Goal: Transaction & Acquisition: Book appointment/travel/reservation

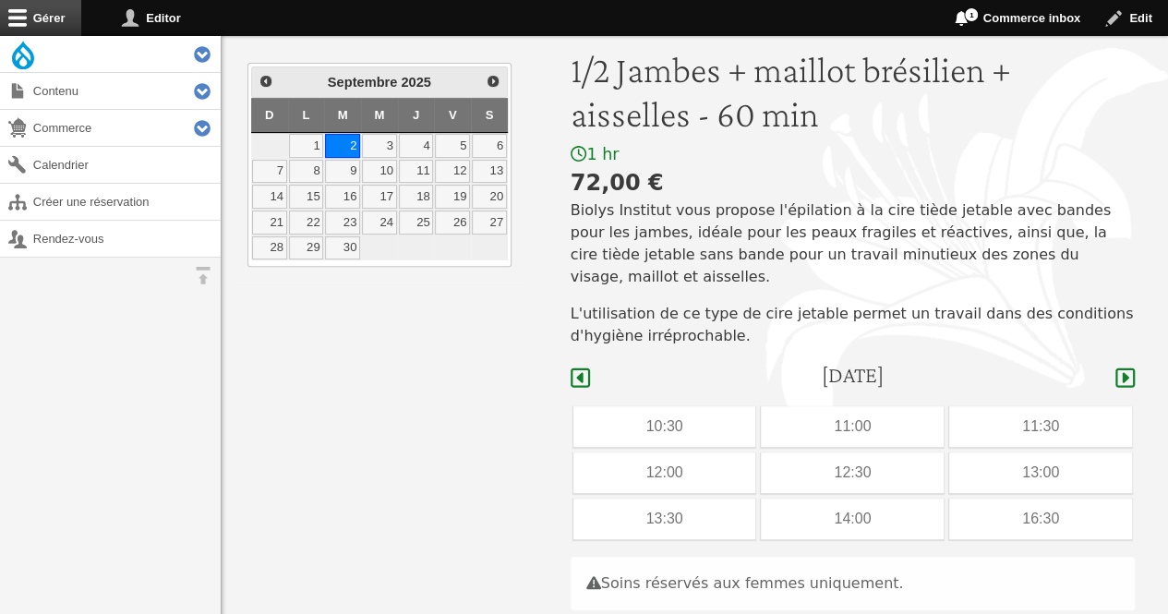
scroll to position [223, 0]
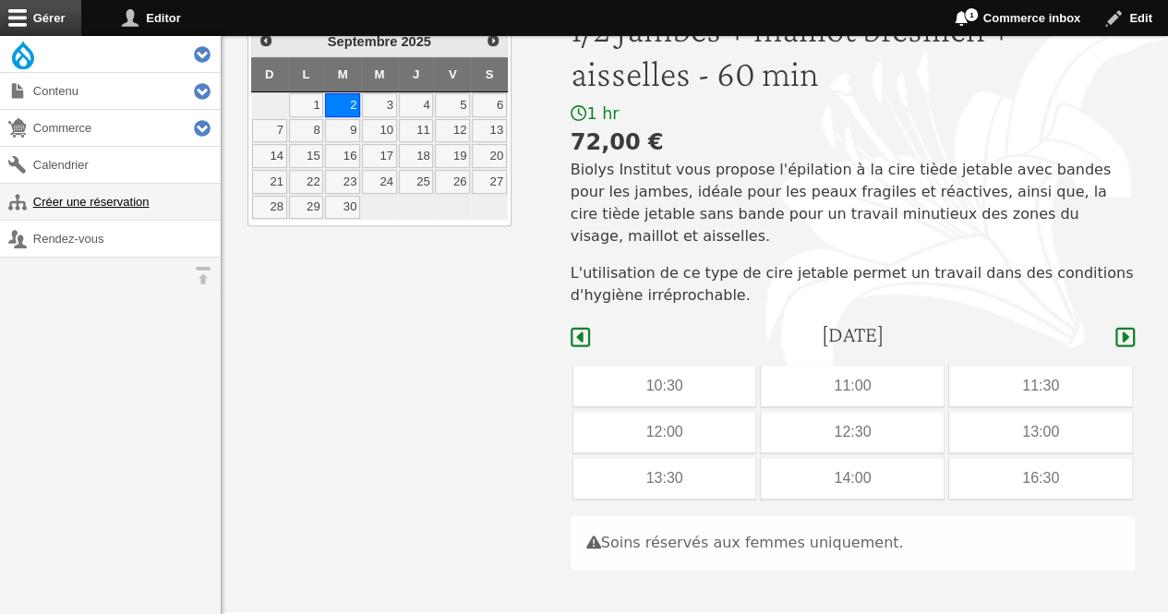
click at [111, 190] on link "Créer une réservation" at bounding box center [110, 202] width 221 height 36
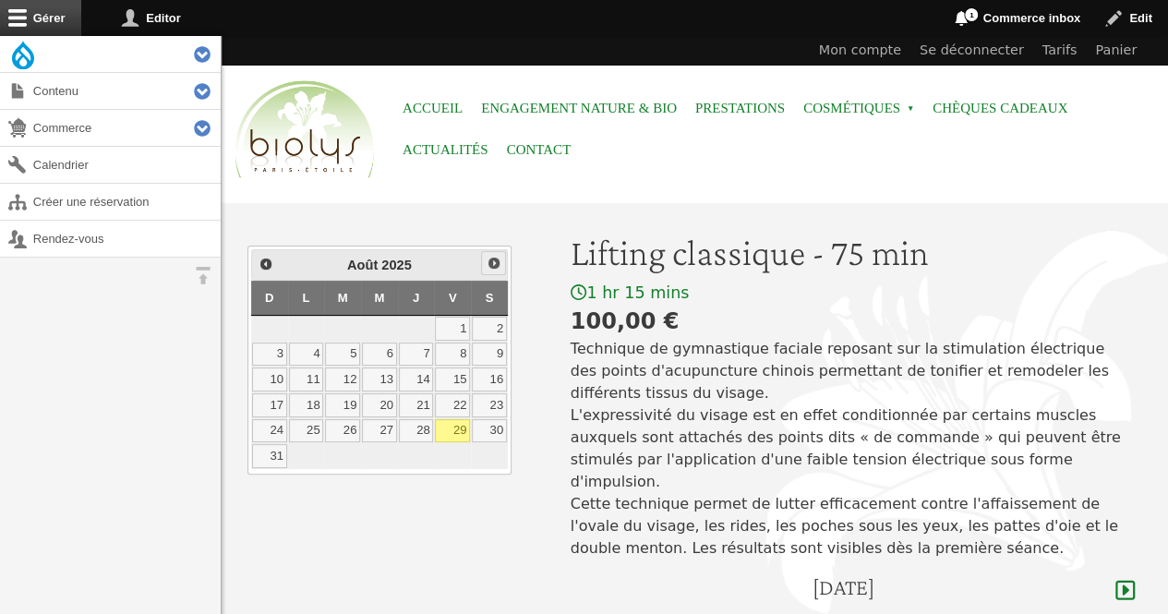
click at [495, 259] on span "Suivant" at bounding box center [494, 263] width 15 height 15
click at [391, 326] on link "3" at bounding box center [379, 329] width 35 height 24
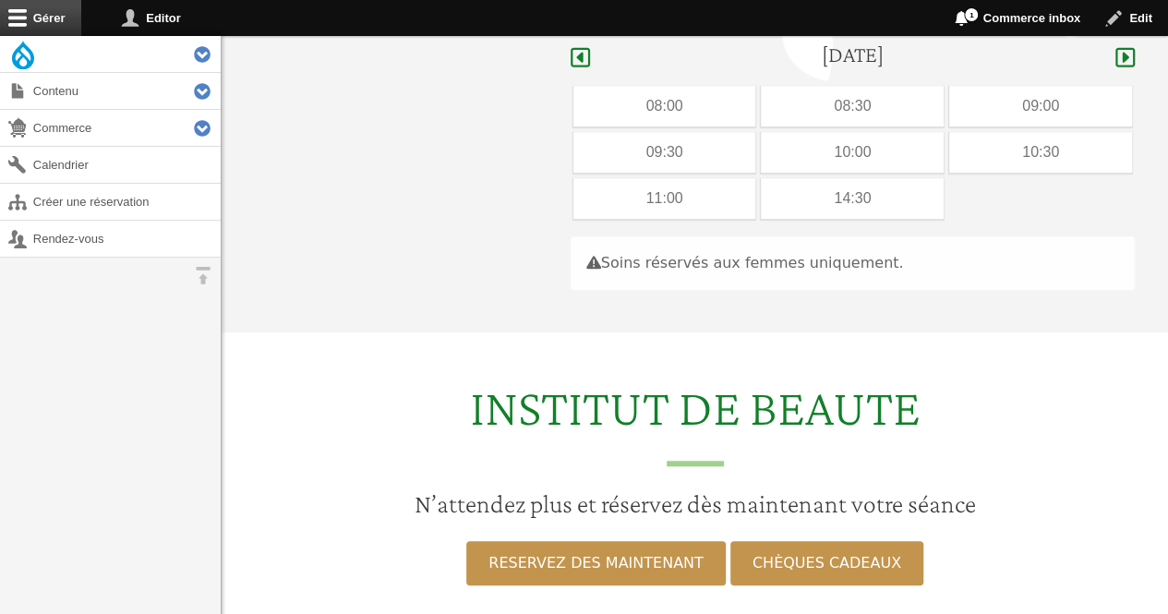
scroll to position [551, 0]
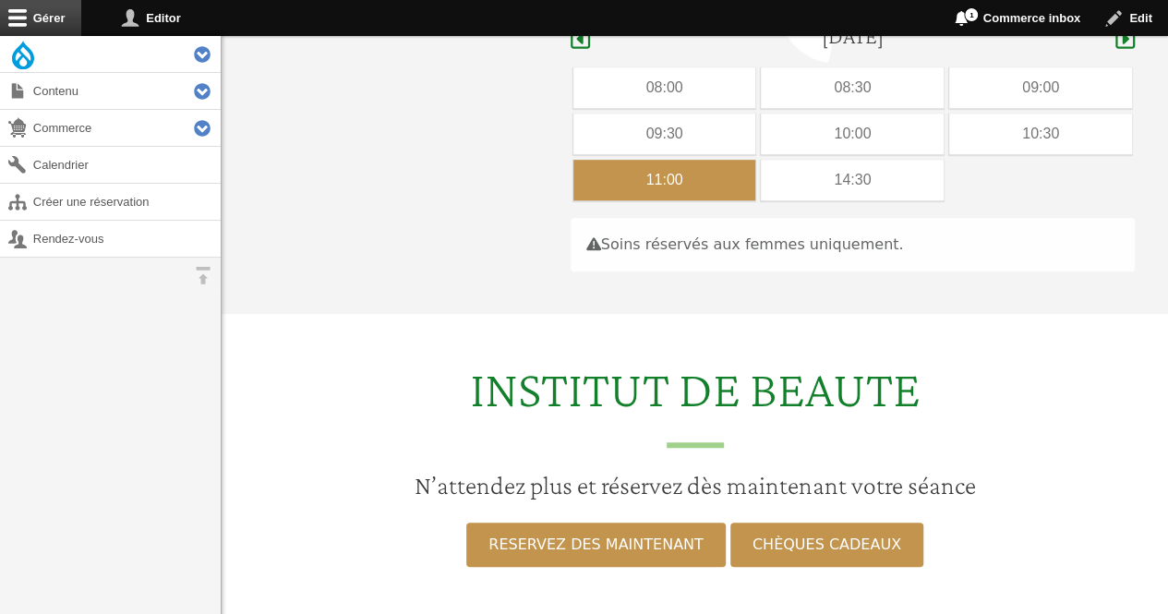
click at [696, 160] on div "11:00" at bounding box center [664, 180] width 183 height 41
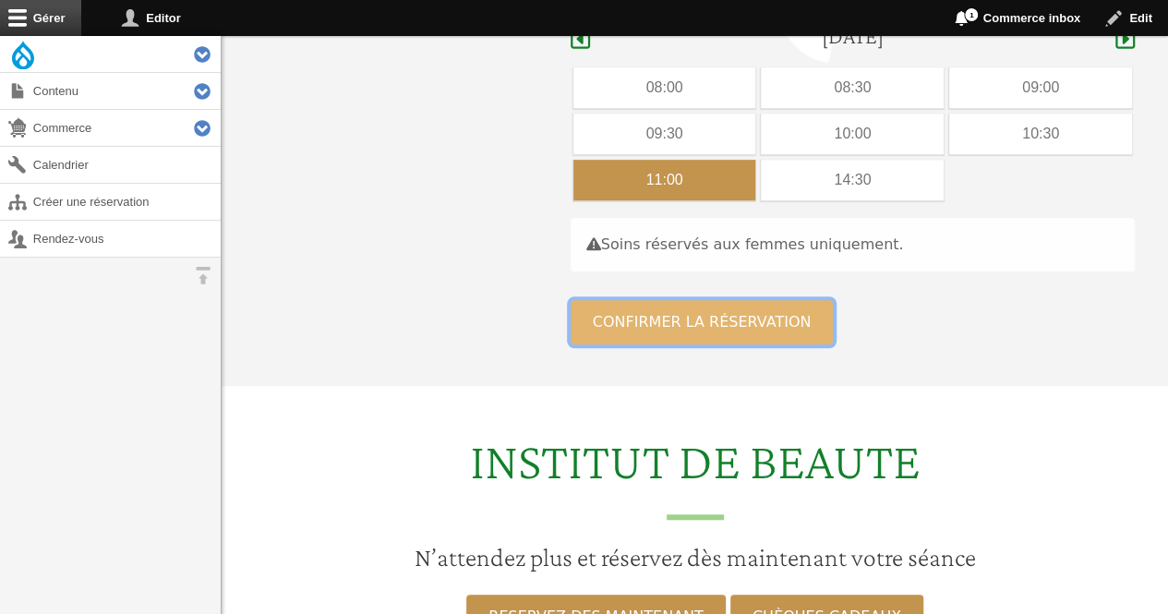
click at [655, 300] on button "Confirmer la réservation" at bounding box center [702, 322] width 263 height 44
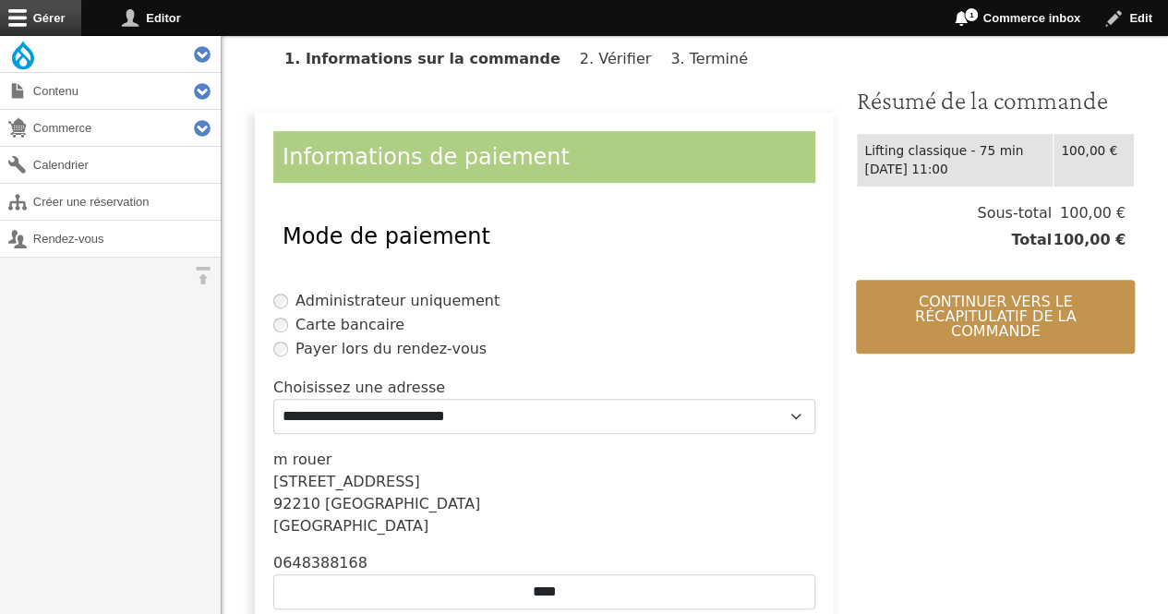
scroll to position [515, 0]
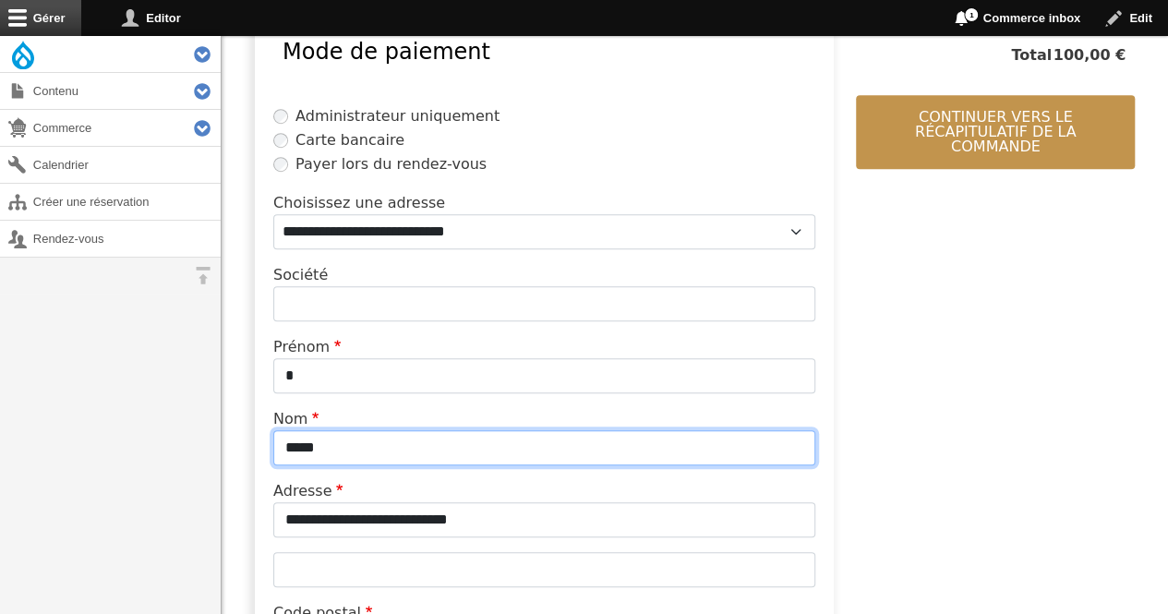
click at [487, 435] on input "*****" at bounding box center [544, 447] width 542 height 35
type input "*"
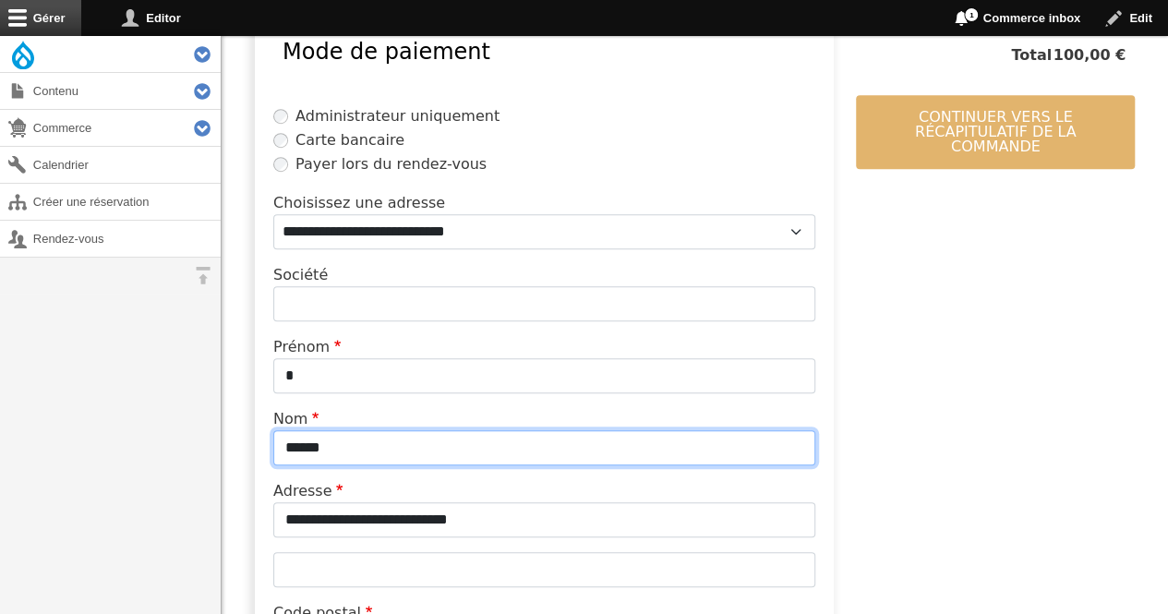
type input "******"
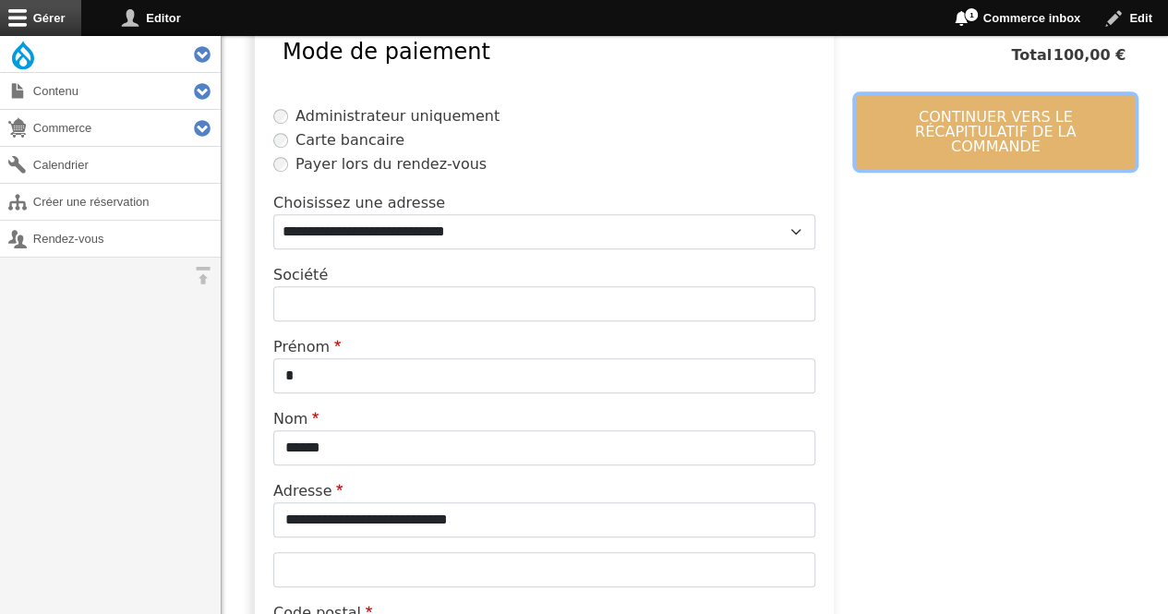
click at [875, 112] on button "Continuer vers le récapitulatif de la commande" at bounding box center [995, 132] width 279 height 74
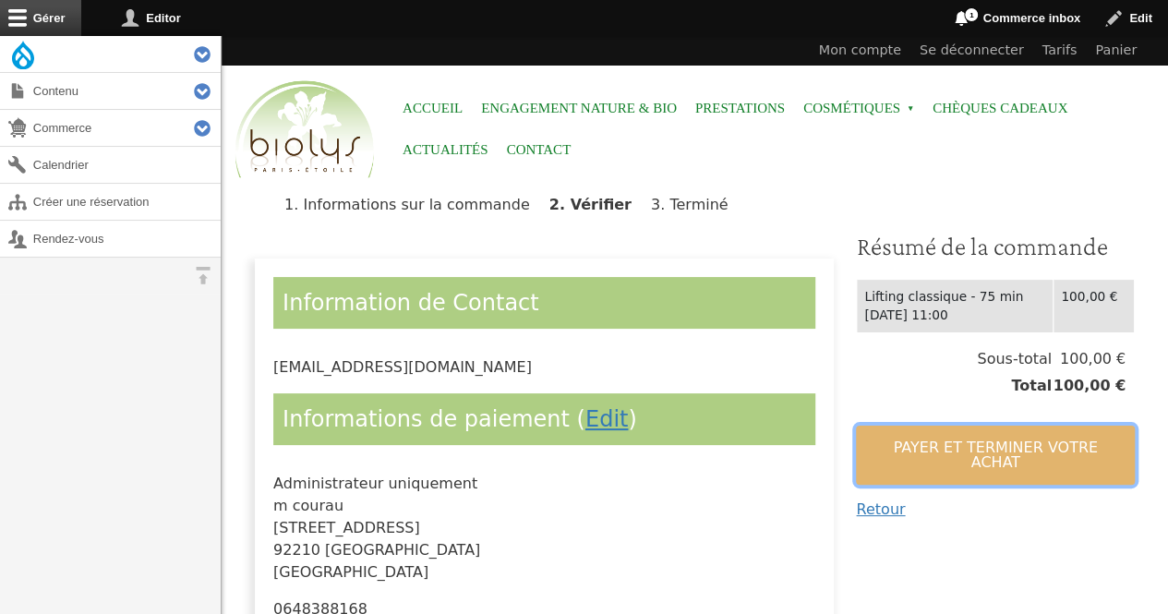
click at [899, 427] on button "Payer et terminer votre achat" at bounding box center [995, 455] width 279 height 59
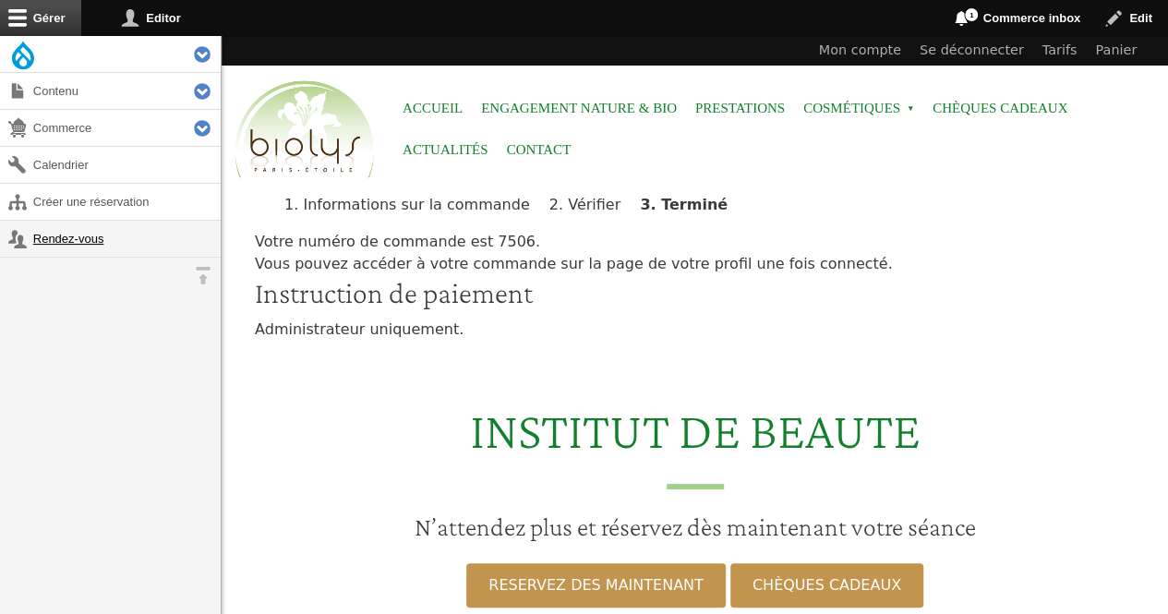
click at [76, 234] on link "Rendez-vous" at bounding box center [110, 239] width 221 height 36
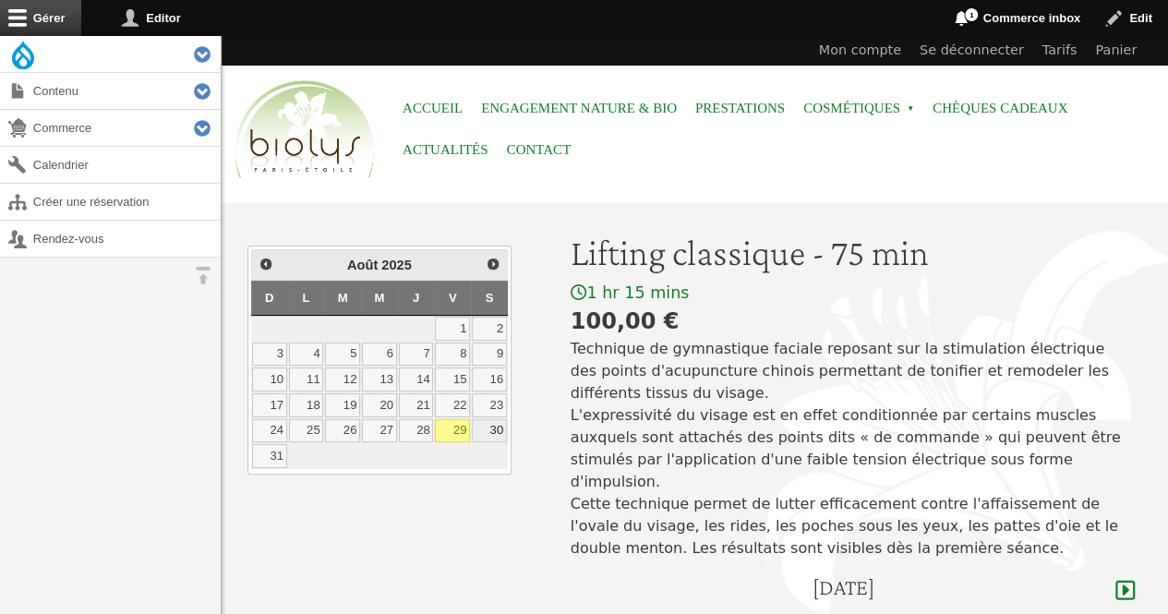
click at [499, 425] on link "30" at bounding box center [489, 431] width 35 height 24
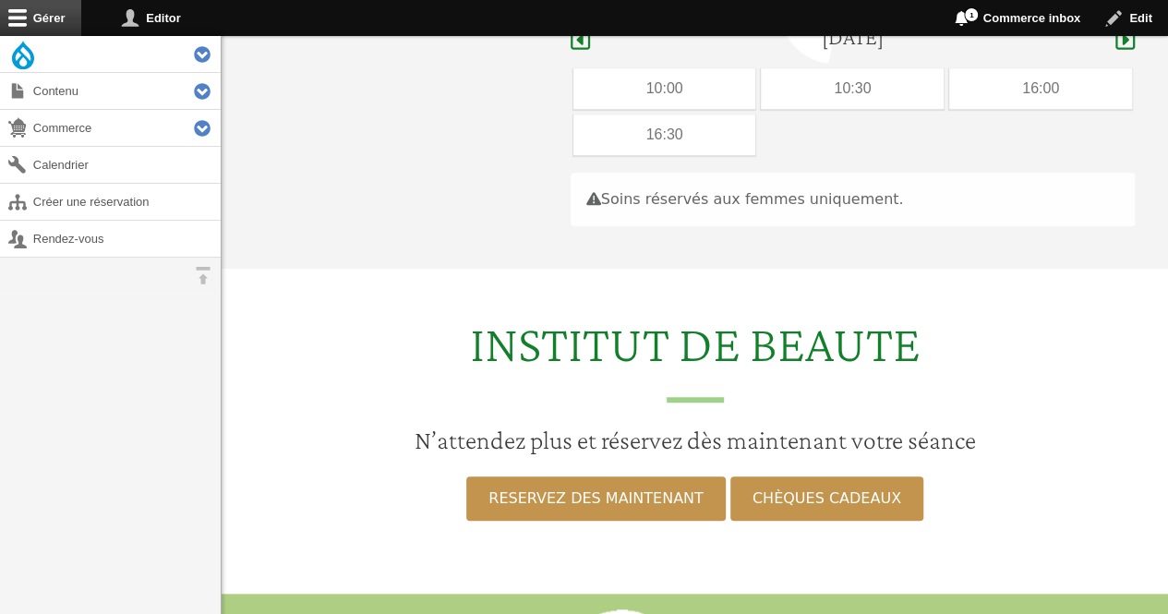
scroll to position [551, 0]
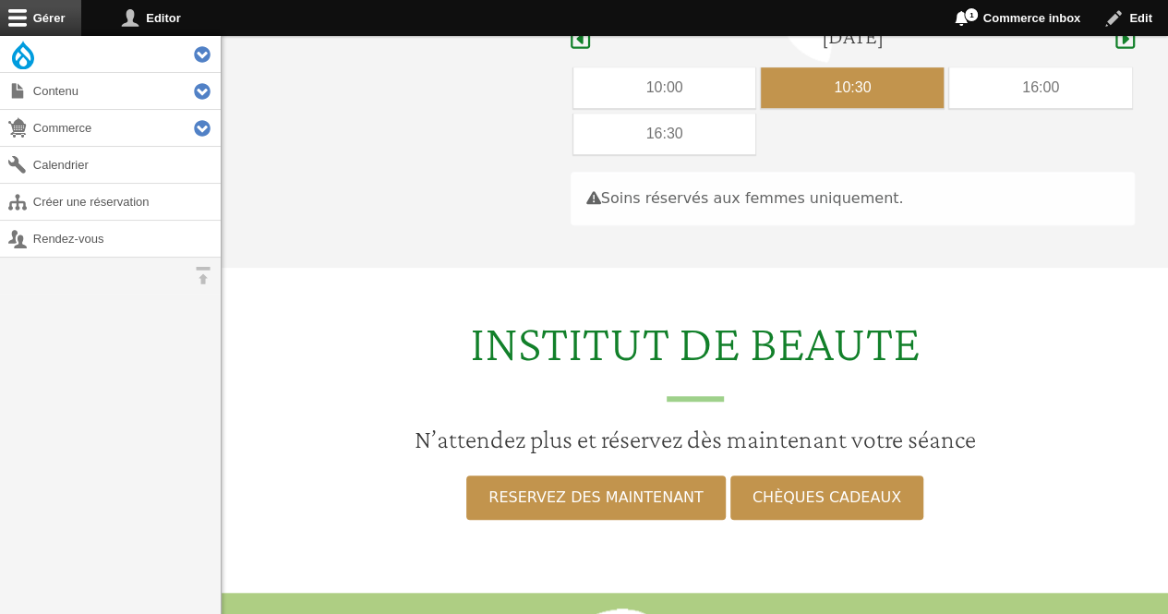
click at [819, 67] on div "10:30" at bounding box center [852, 87] width 183 height 41
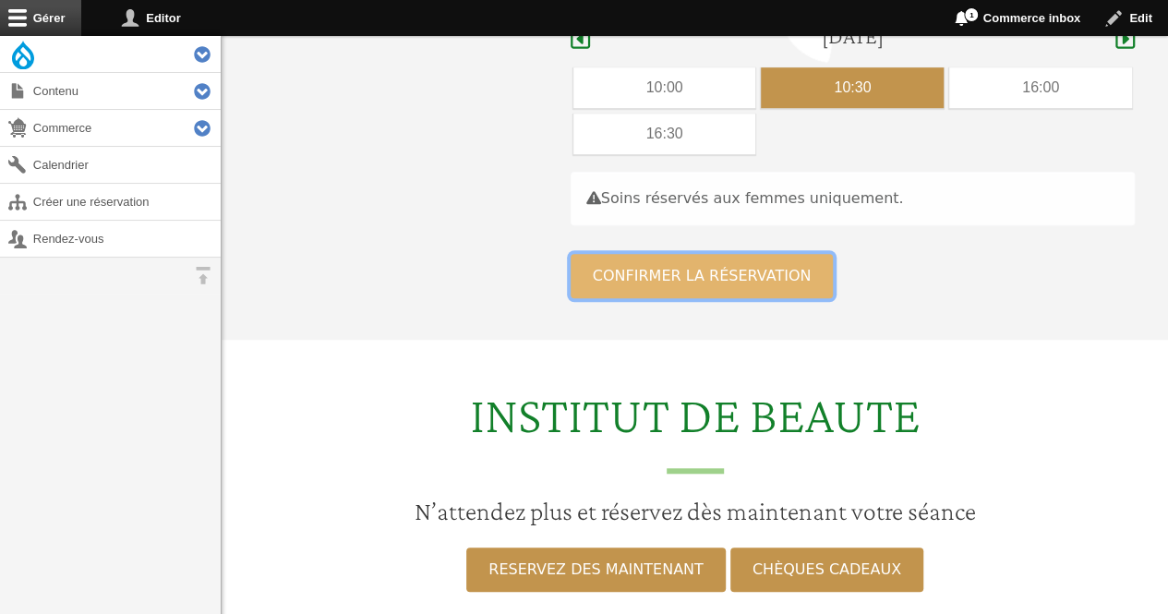
click at [678, 257] on button "Confirmer la réservation" at bounding box center [702, 276] width 263 height 44
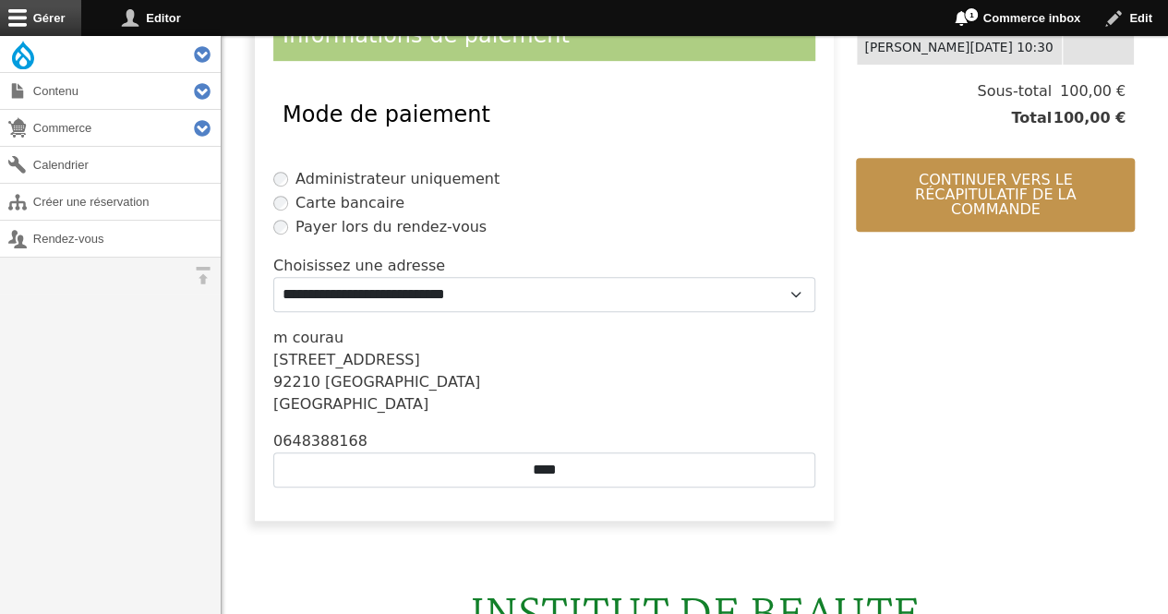
scroll to position [458, 0]
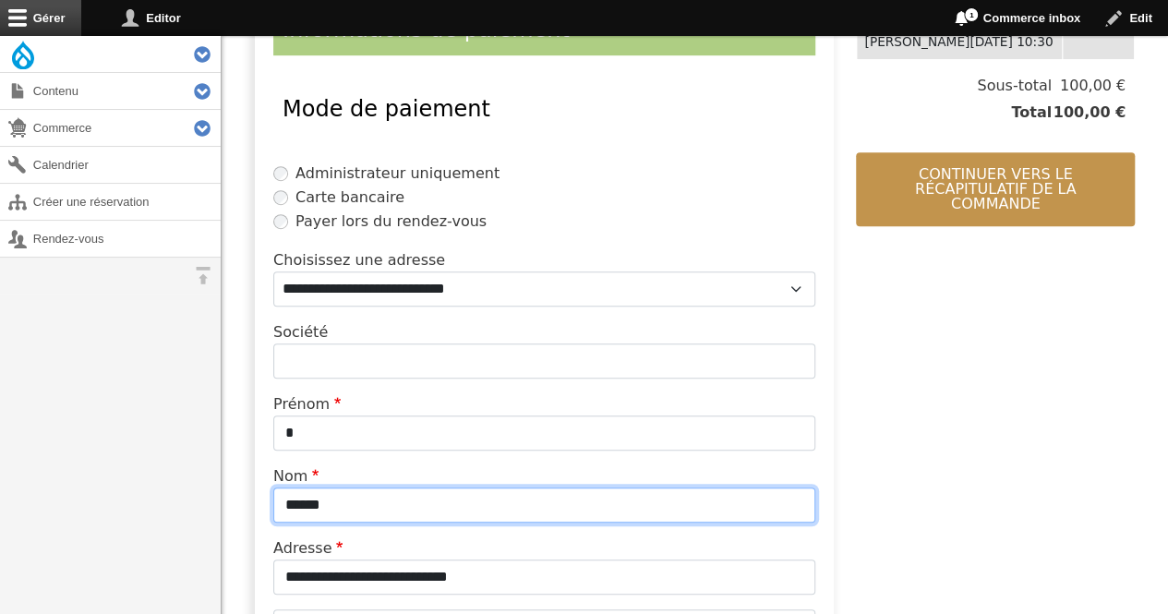
click at [401, 505] on input "******" at bounding box center [544, 504] width 542 height 35
type input "*"
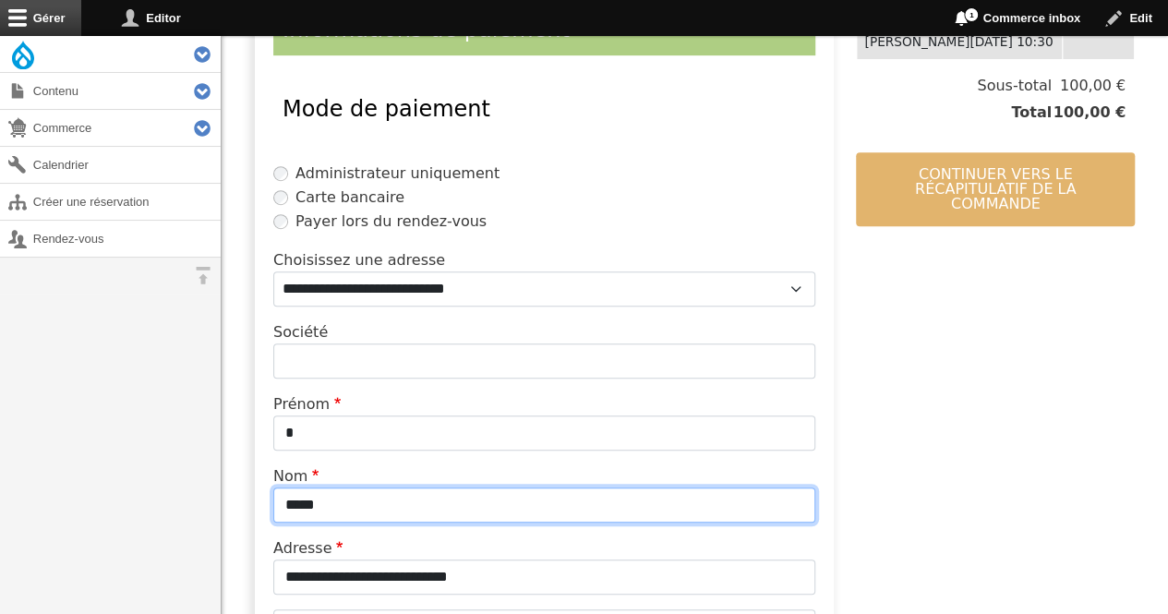
type input "*****"
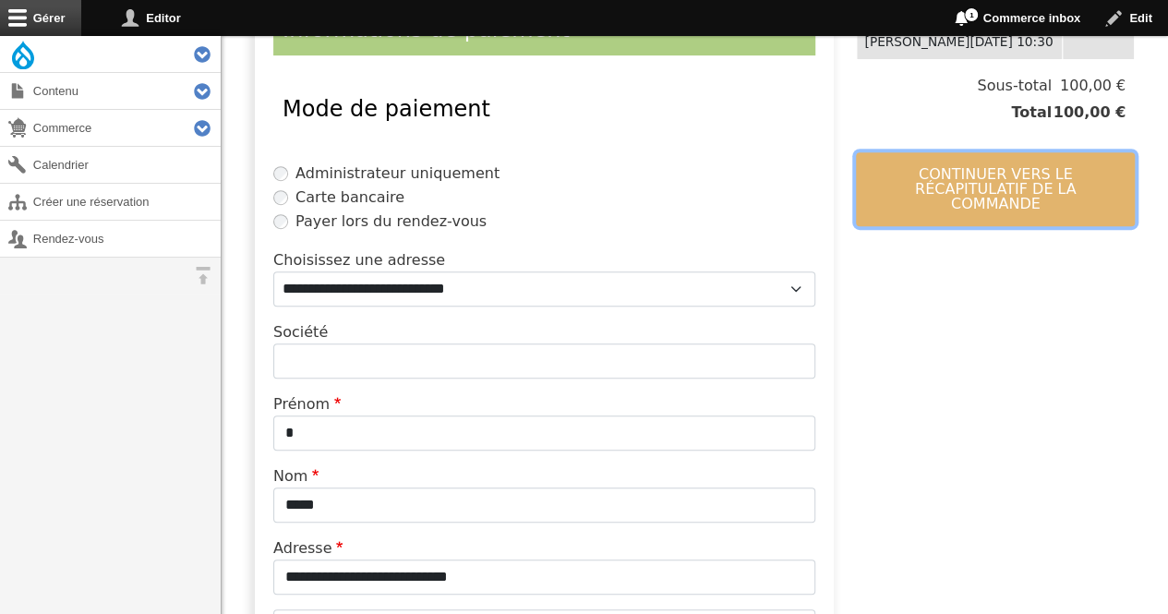
click at [1019, 169] on button "Continuer vers le récapitulatif de la commande" at bounding box center [995, 189] width 279 height 74
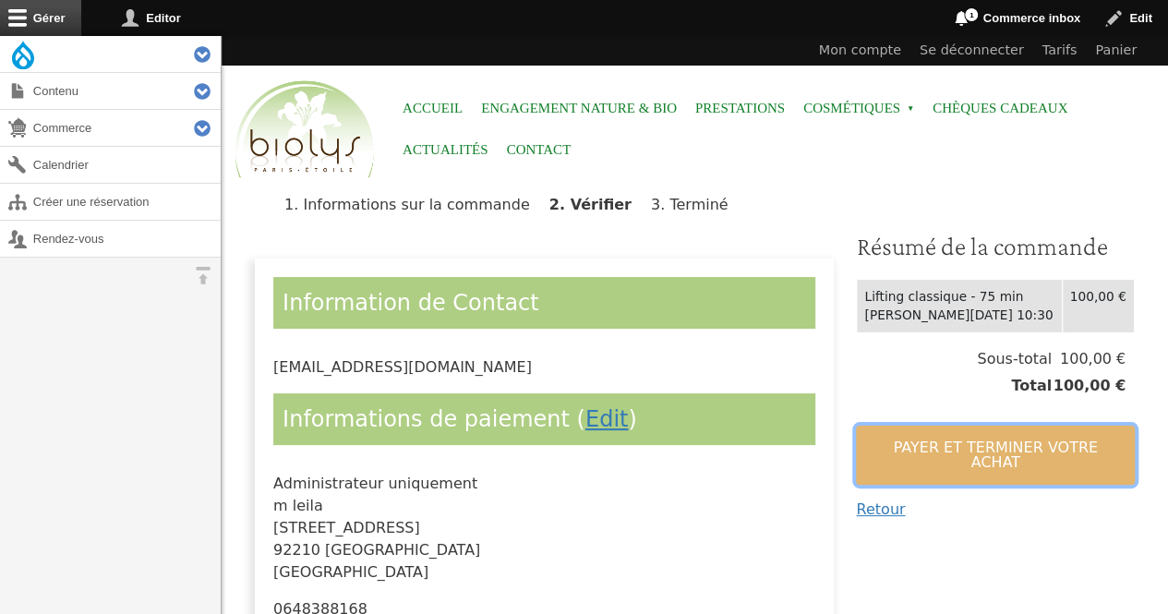
click at [914, 446] on button "Payer et terminer votre achat" at bounding box center [995, 455] width 279 height 59
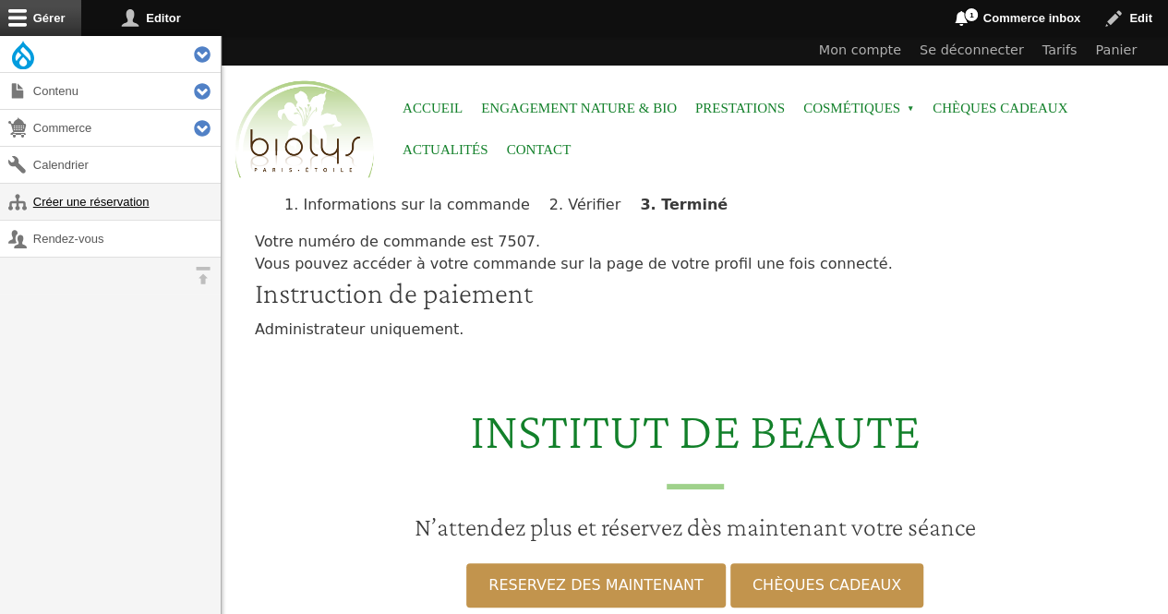
click at [70, 204] on link "Créer une réservation" at bounding box center [110, 202] width 221 height 36
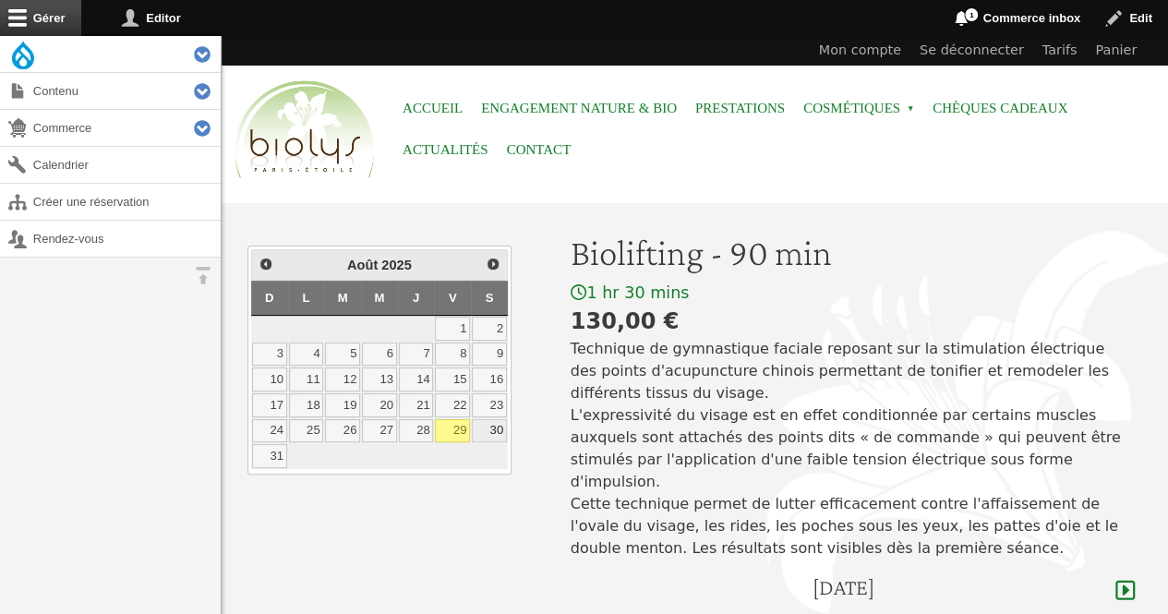
click at [487, 431] on link "30" at bounding box center [489, 431] width 35 height 24
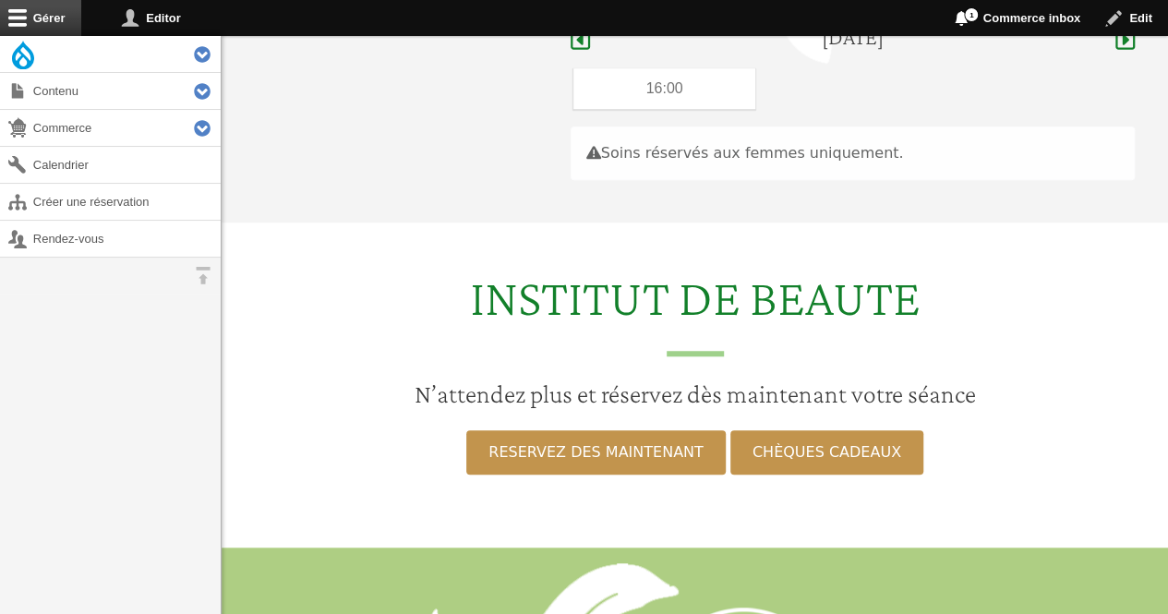
scroll to position [551, 0]
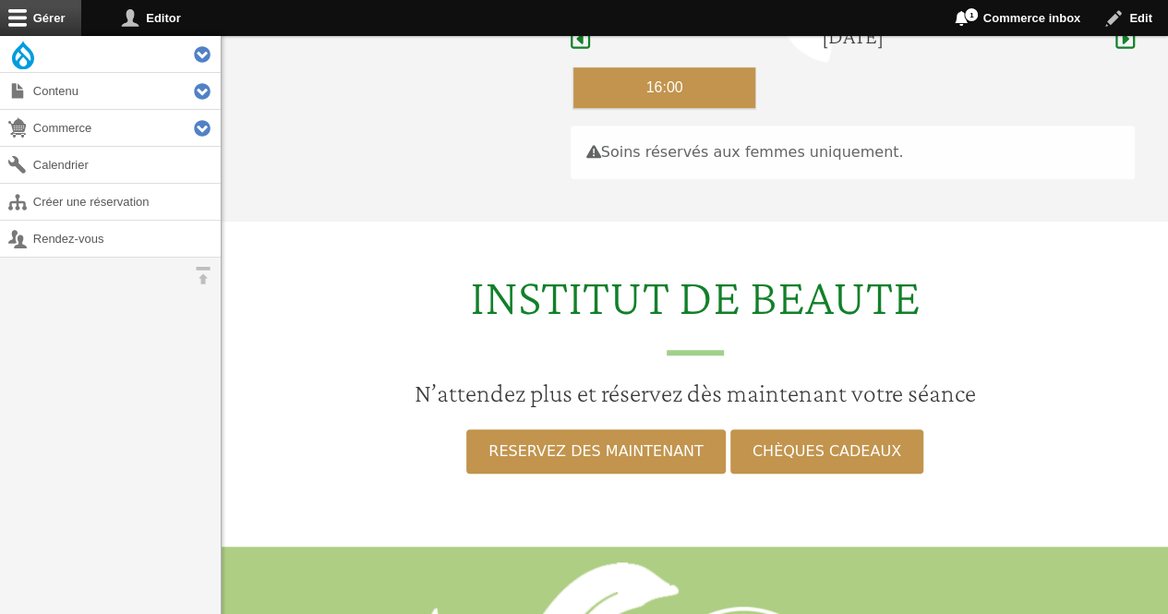
click at [692, 67] on div "16:00" at bounding box center [664, 87] width 183 height 41
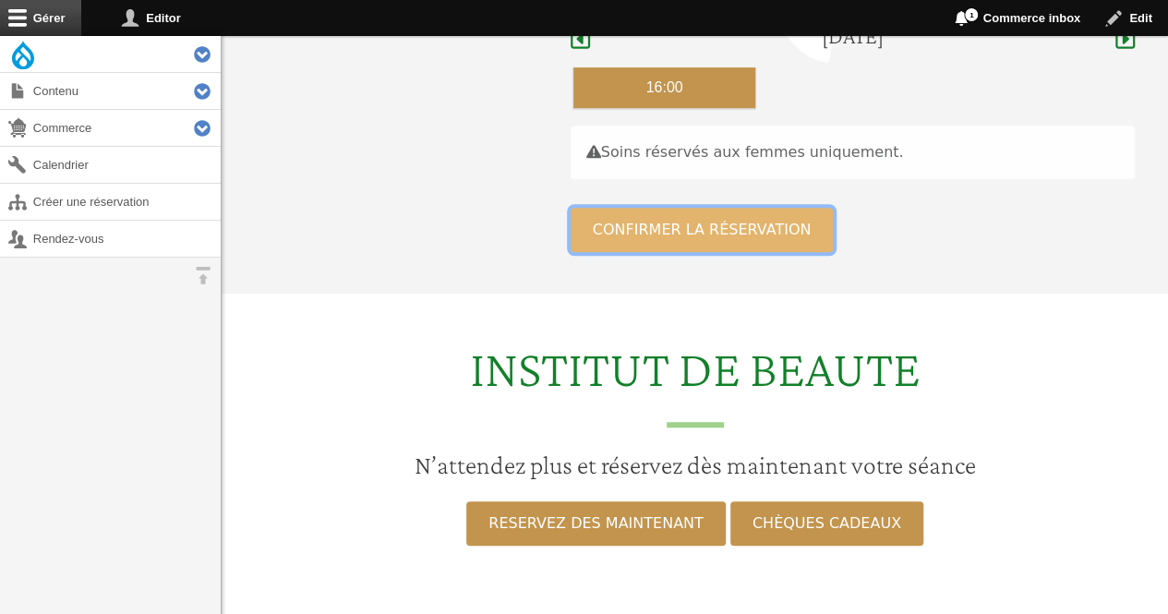
click at [666, 208] on button "Confirmer la réservation" at bounding box center [702, 230] width 263 height 44
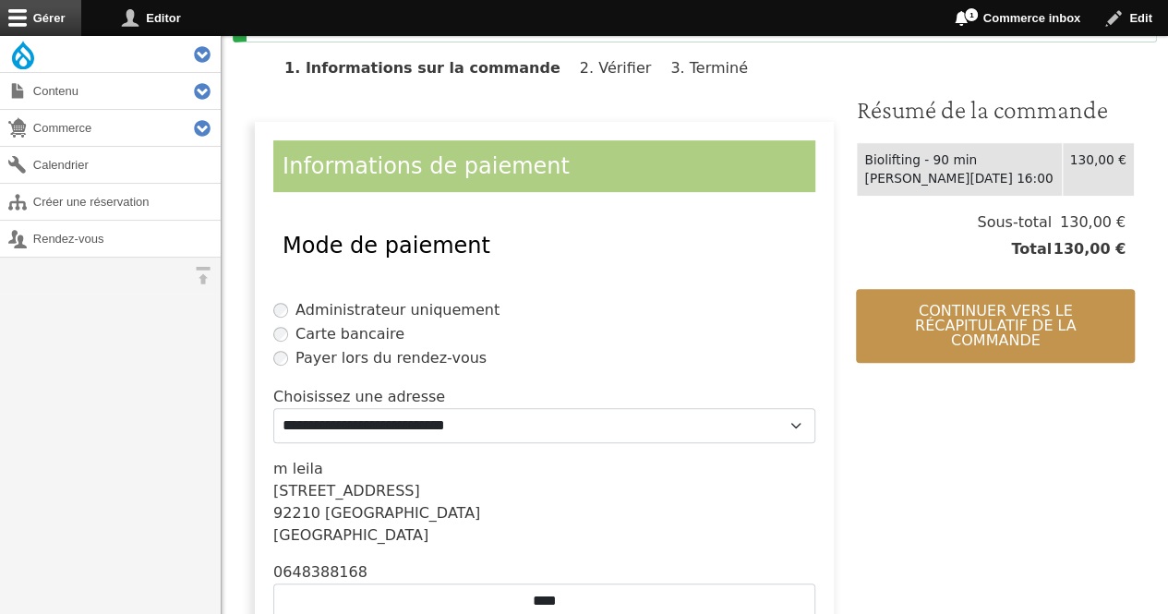
scroll to position [327, 0]
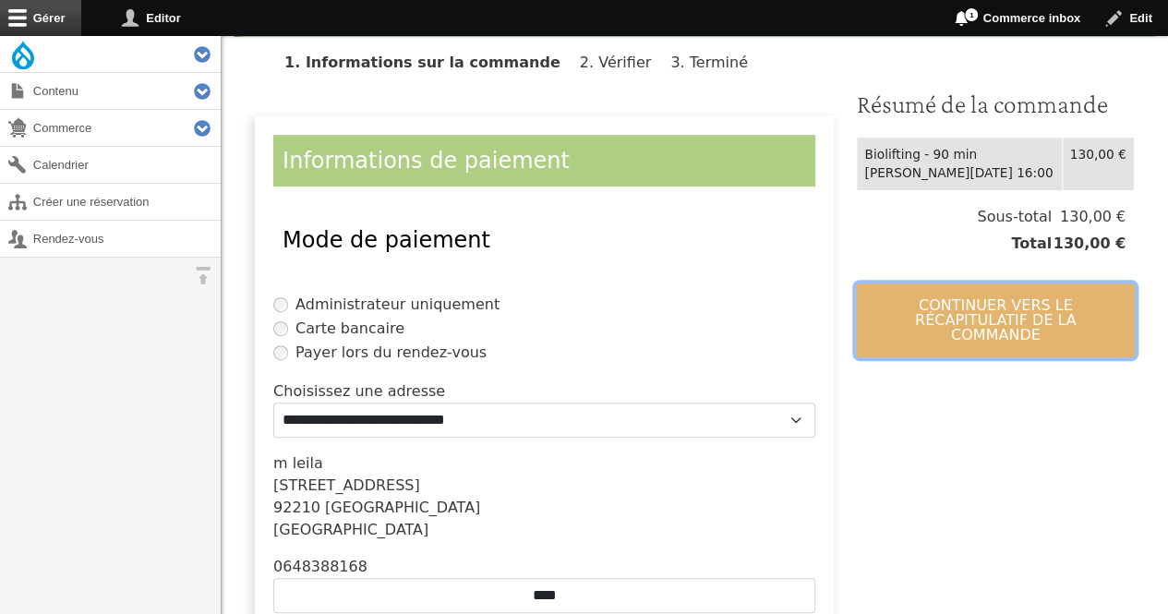
click at [1017, 330] on button "Continuer vers le récapitulatif de la commande" at bounding box center [995, 320] width 279 height 74
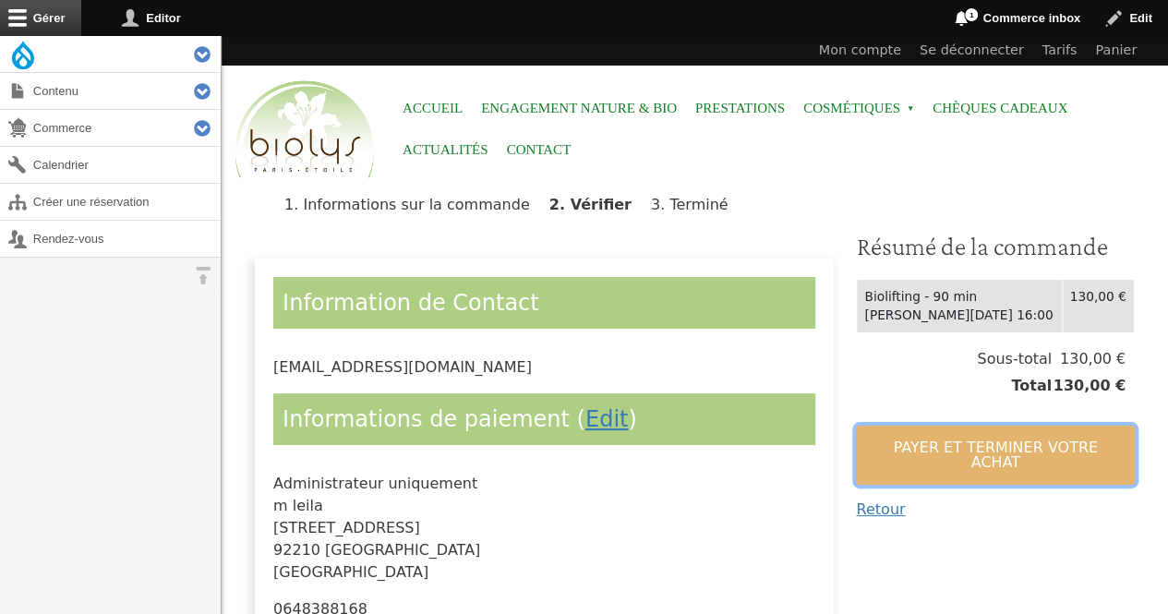
click at [977, 436] on button "Payer et terminer votre achat" at bounding box center [995, 455] width 279 height 59
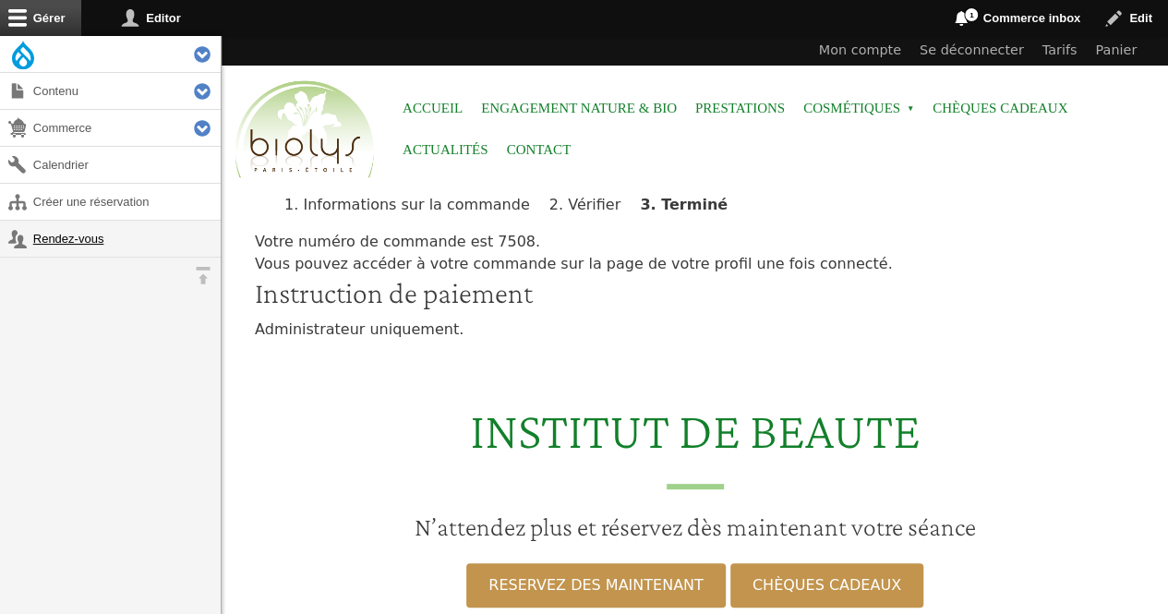
click at [101, 232] on link "Rendez-vous" at bounding box center [110, 239] width 221 height 36
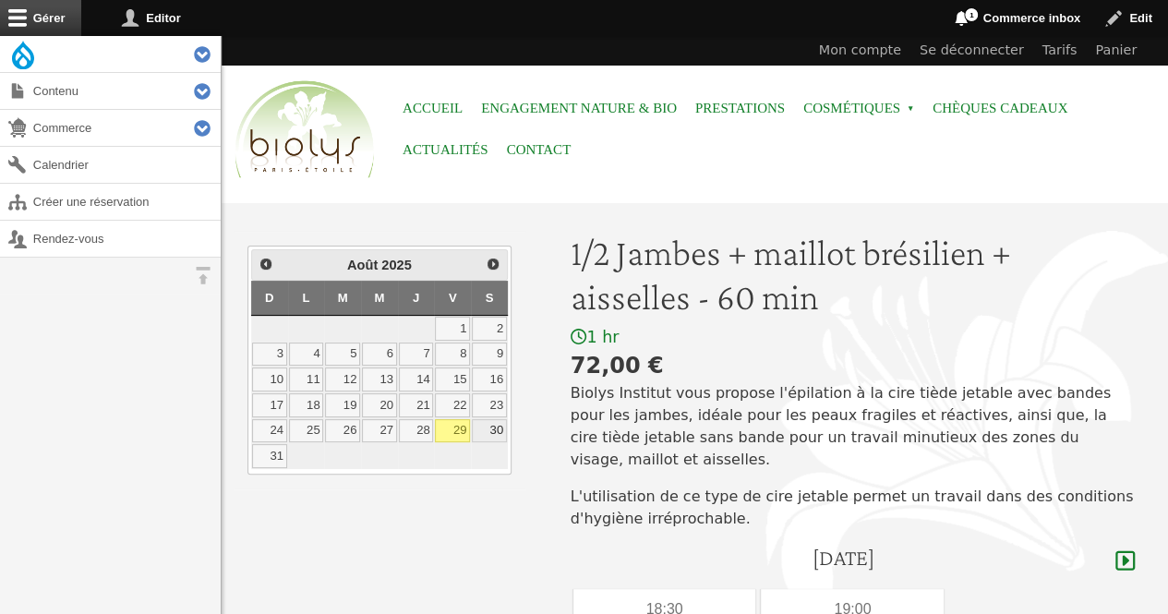
click at [492, 419] on link "30" at bounding box center [489, 431] width 35 height 24
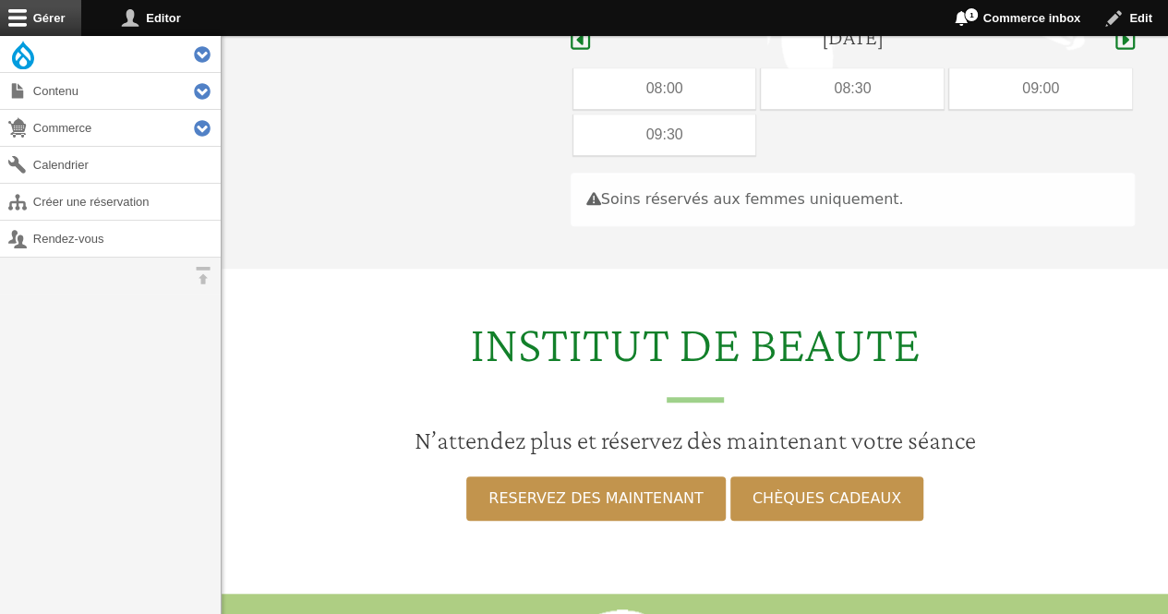
scroll to position [522, 0]
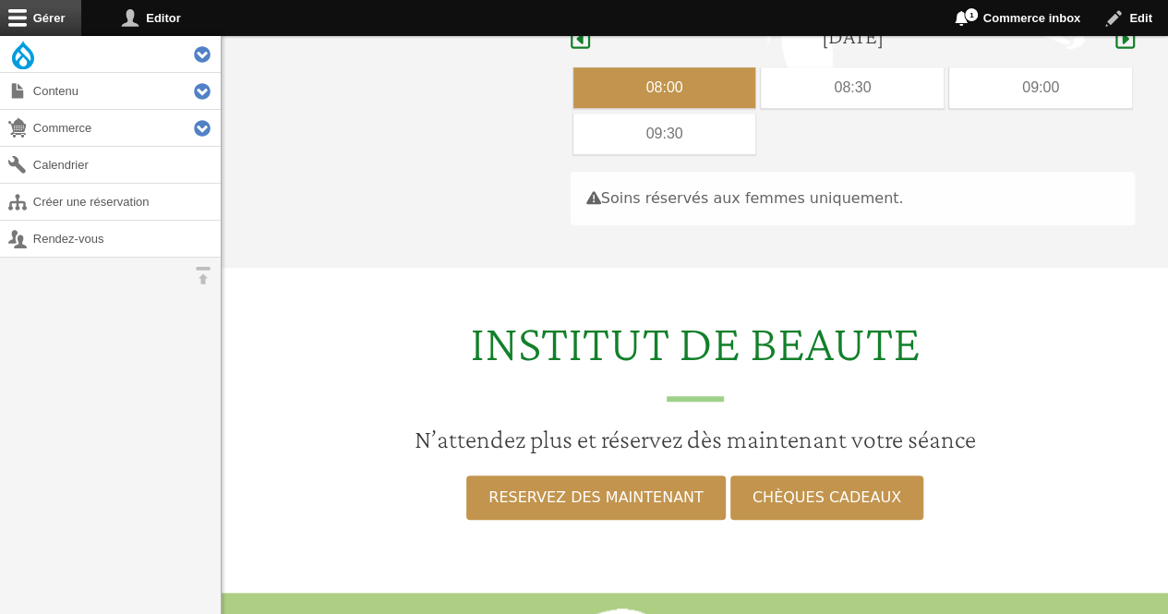
click at [703, 70] on div "08:00" at bounding box center [664, 87] width 183 height 41
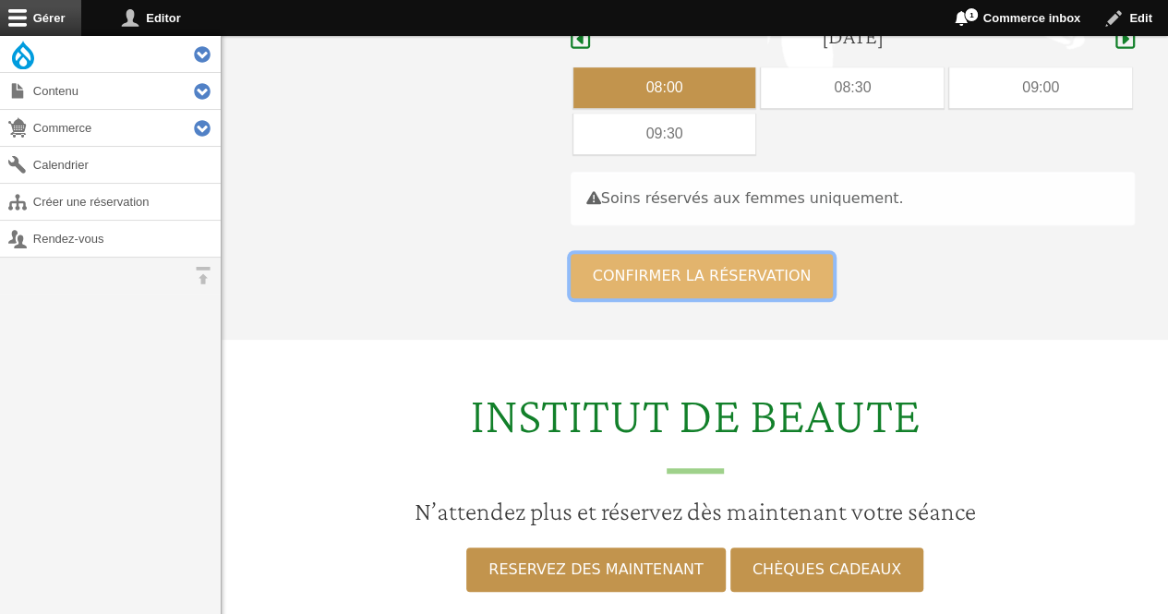
click at [665, 254] on button "Confirmer la réservation" at bounding box center [702, 276] width 263 height 44
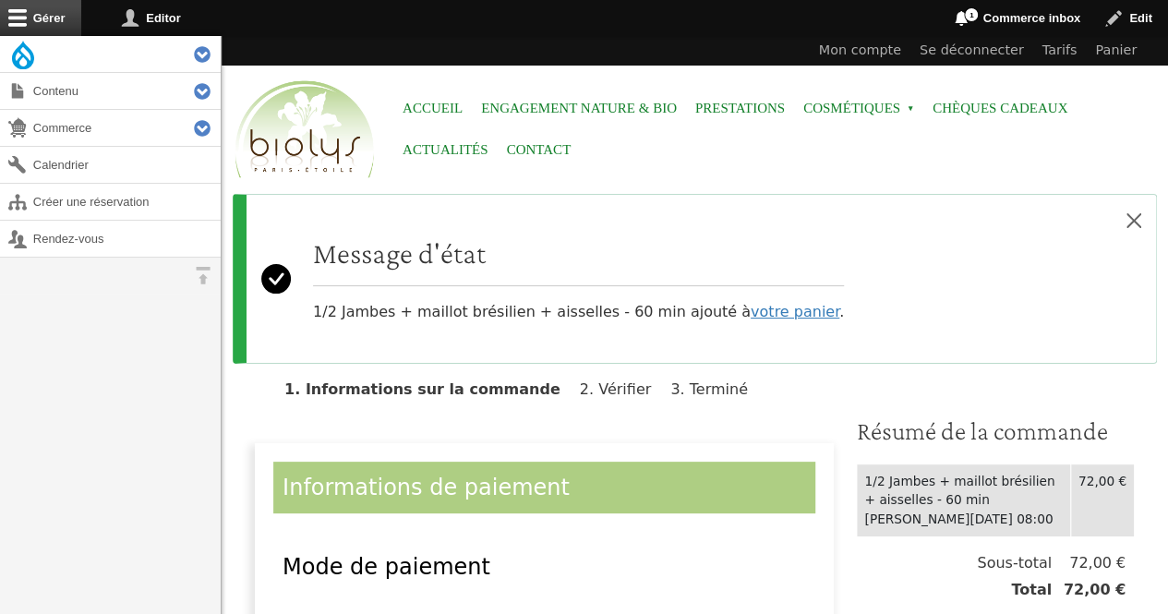
scroll to position [108, 0]
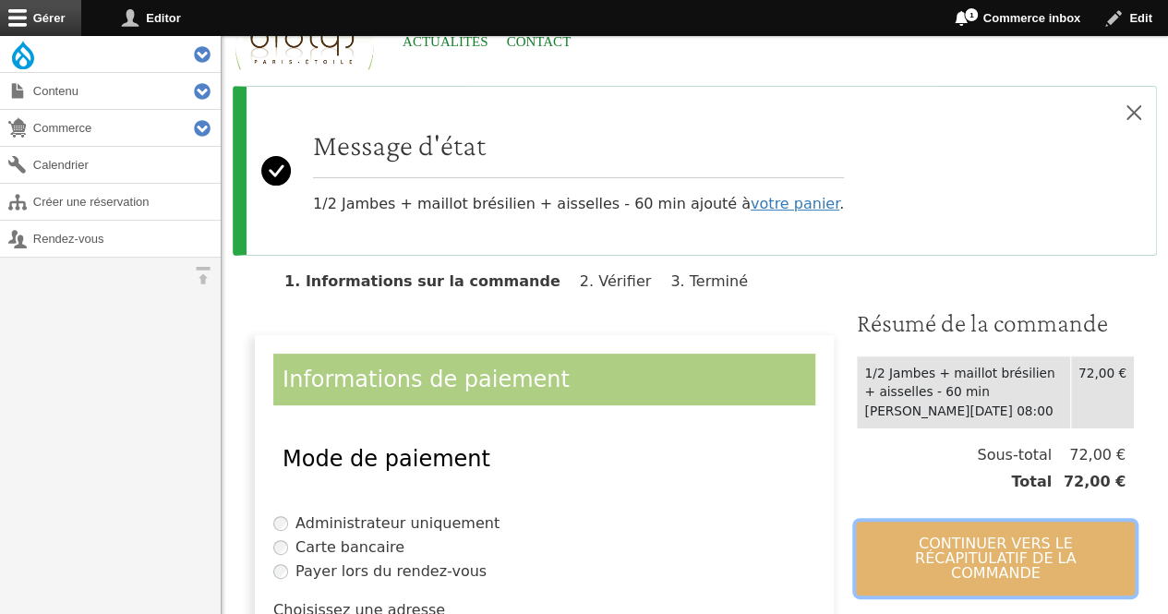
click at [923, 544] on button "Continuer vers le récapitulatif de la commande" at bounding box center [995, 559] width 279 height 74
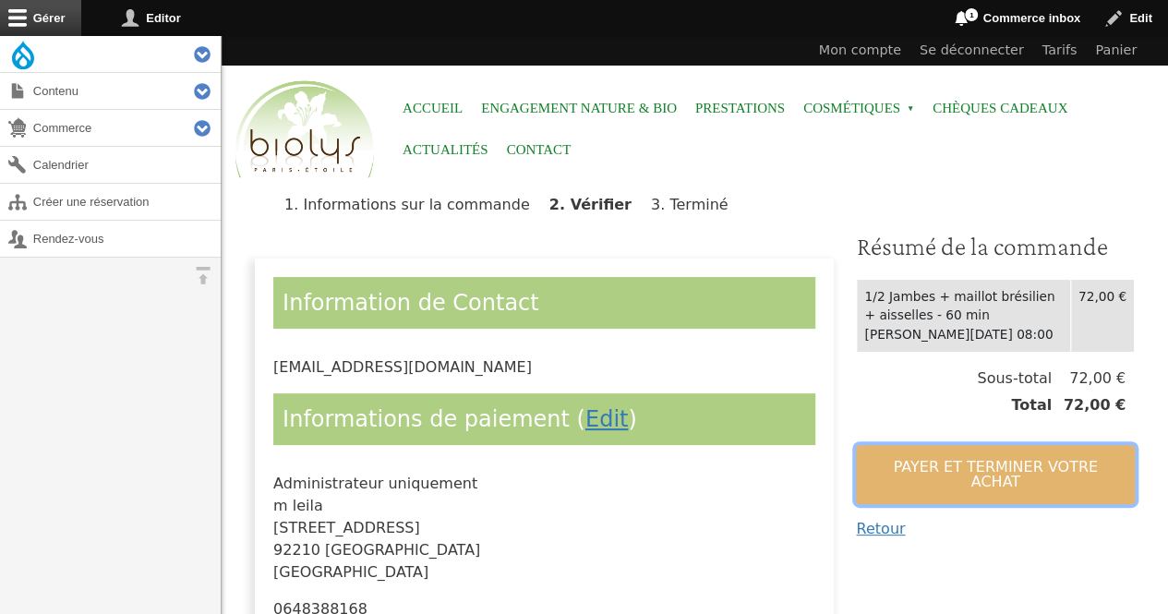
click at [914, 457] on button "Payer et terminer votre achat" at bounding box center [995, 474] width 279 height 59
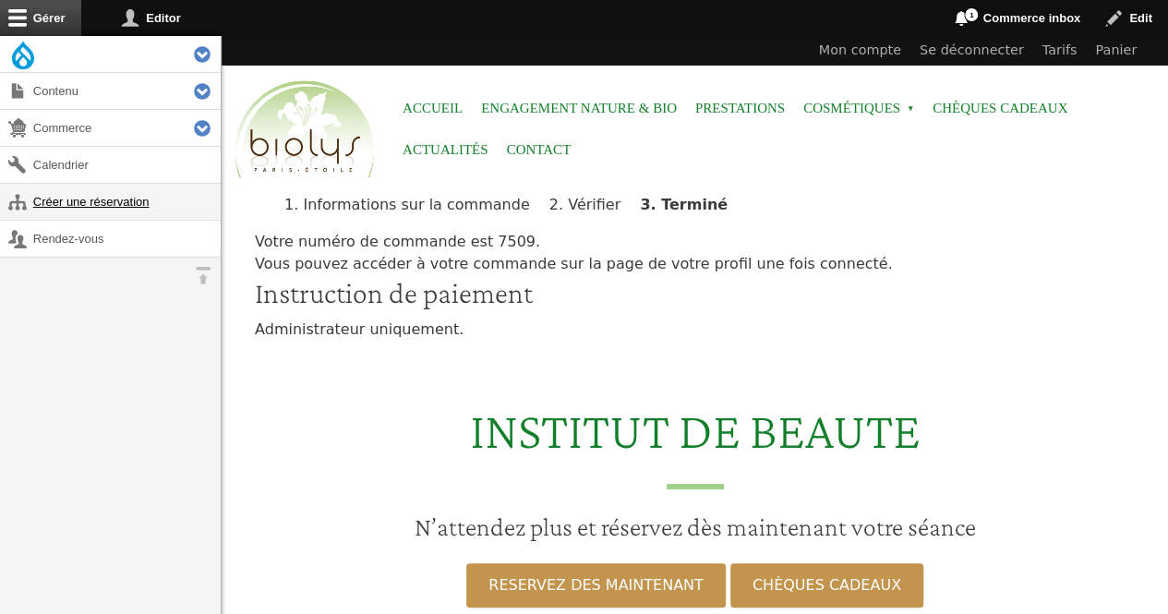
click at [148, 194] on link "Créer une réservation" at bounding box center [110, 202] width 221 height 36
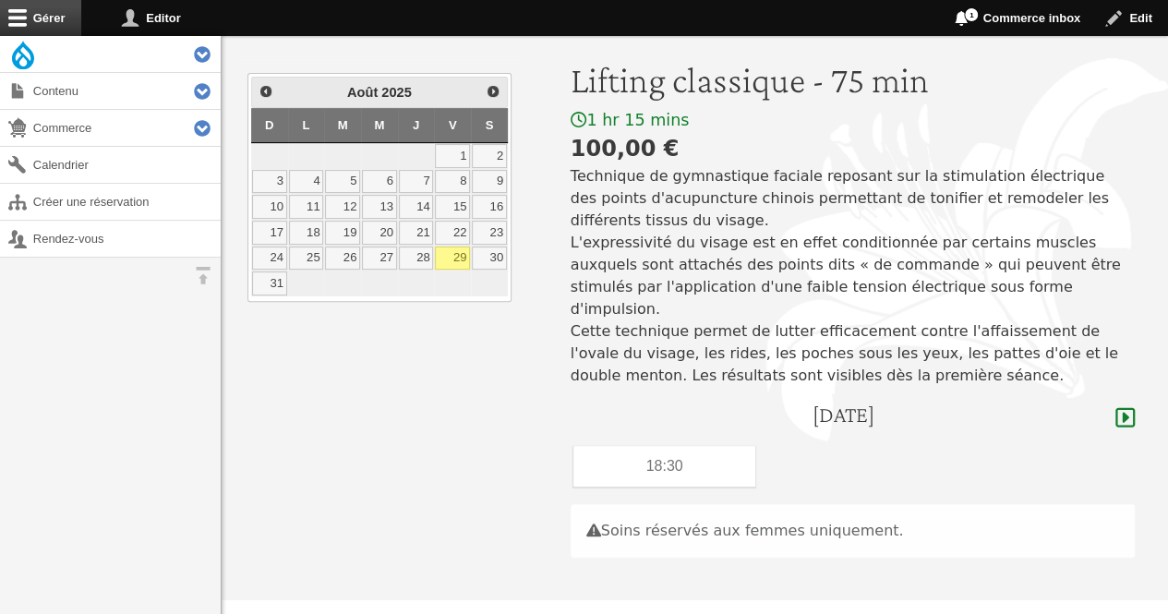
scroll to position [183, 0]
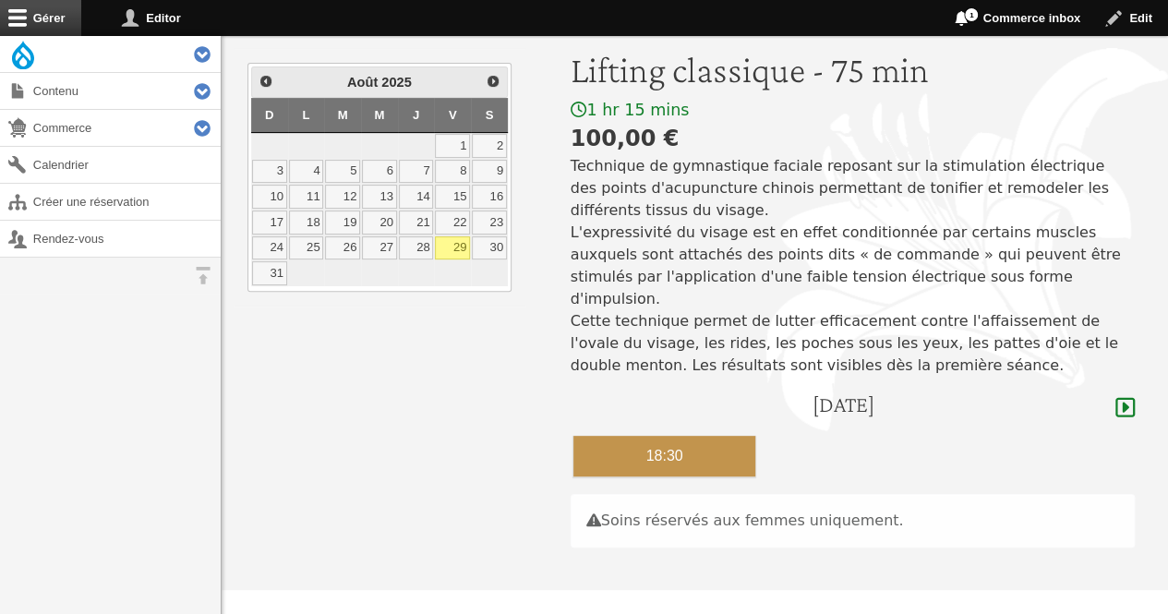
click at [740, 436] on div "18:30" at bounding box center [664, 456] width 183 height 41
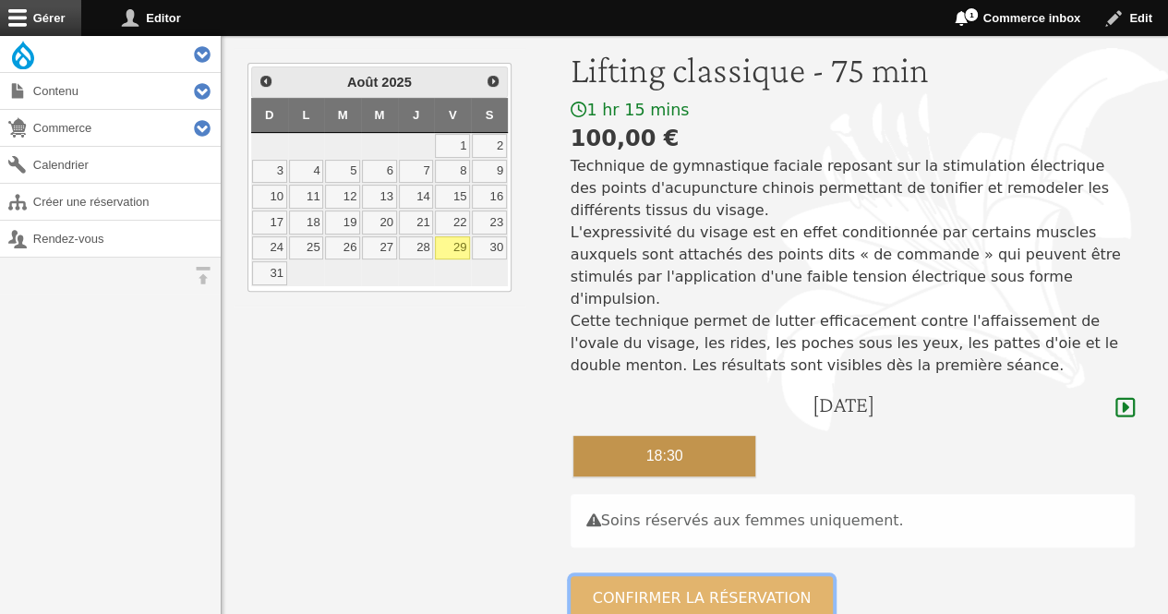
click at [733, 576] on button "Confirmer la réservation" at bounding box center [702, 598] width 263 height 44
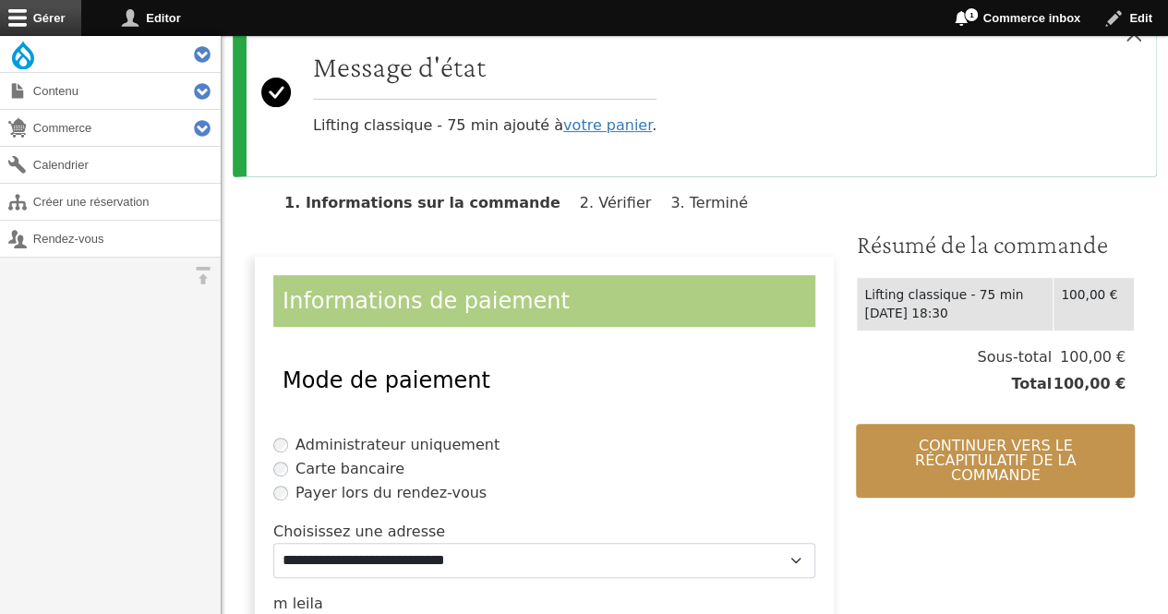
scroll to position [208, 0]
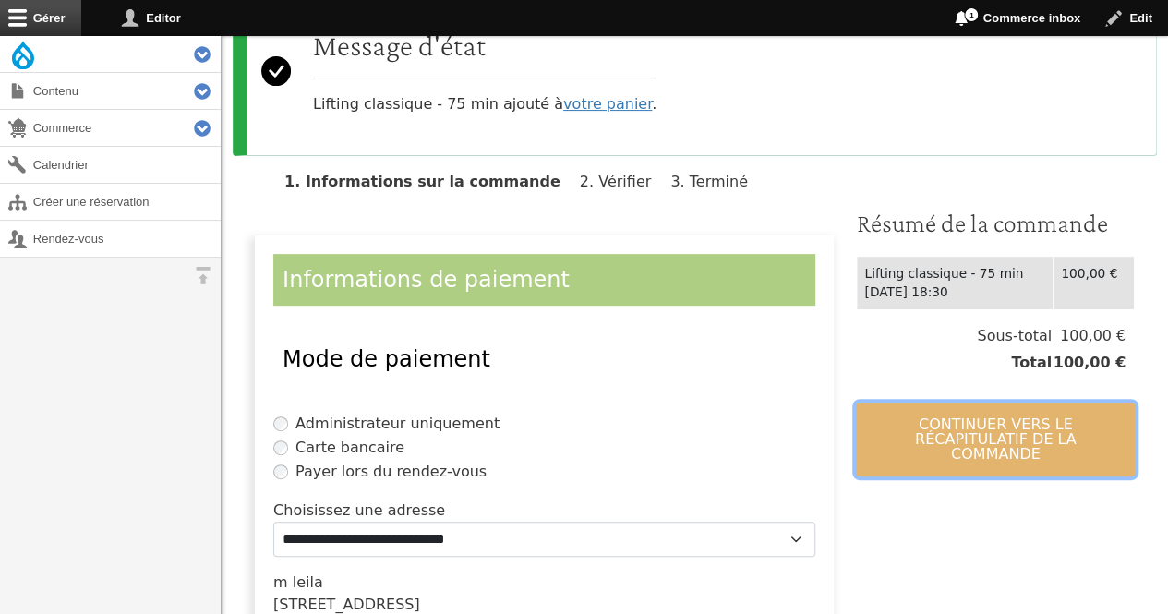
click at [991, 417] on button "Continuer vers le récapitulatif de la commande" at bounding box center [995, 439] width 279 height 74
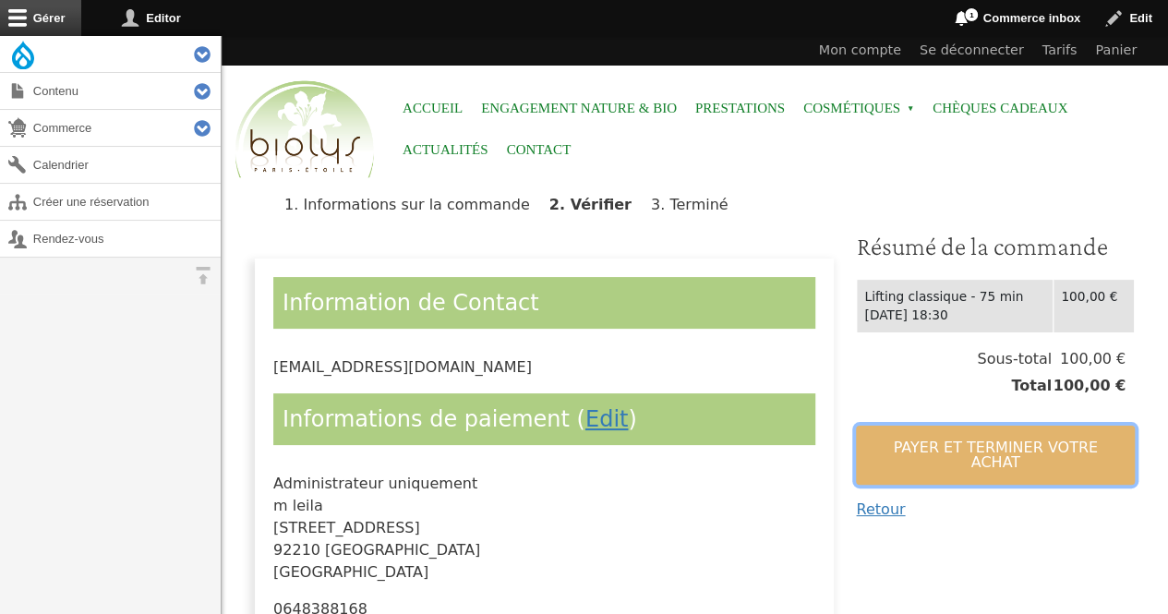
click at [981, 447] on button "Payer et terminer votre achat" at bounding box center [995, 455] width 279 height 59
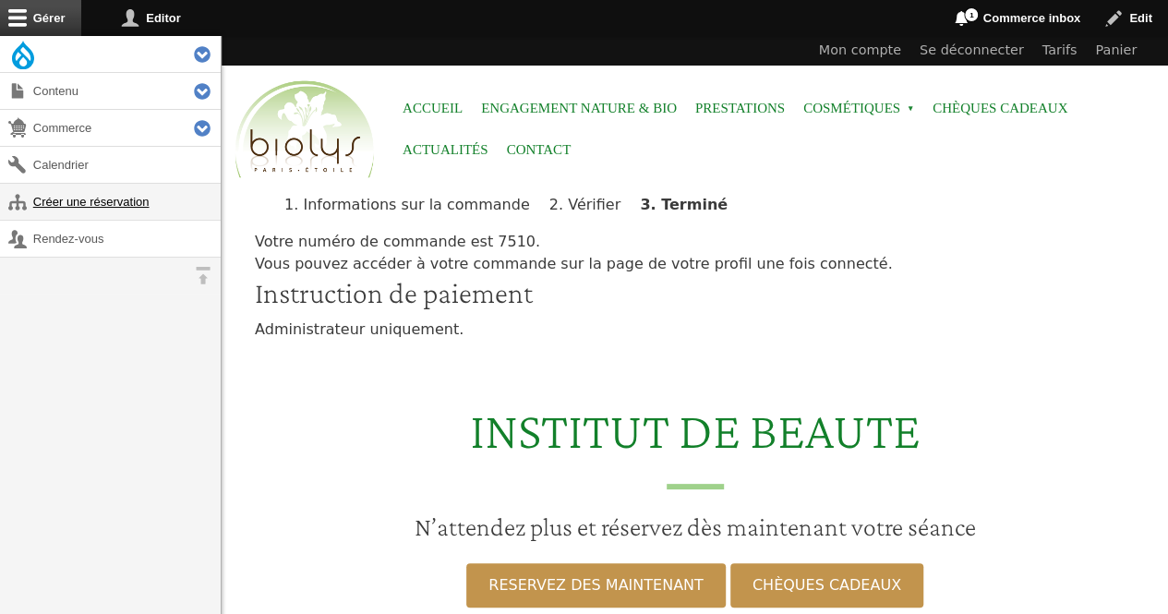
click at [116, 207] on link "Créer une réservation" at bounding box center [110, 202] width 221 height 36
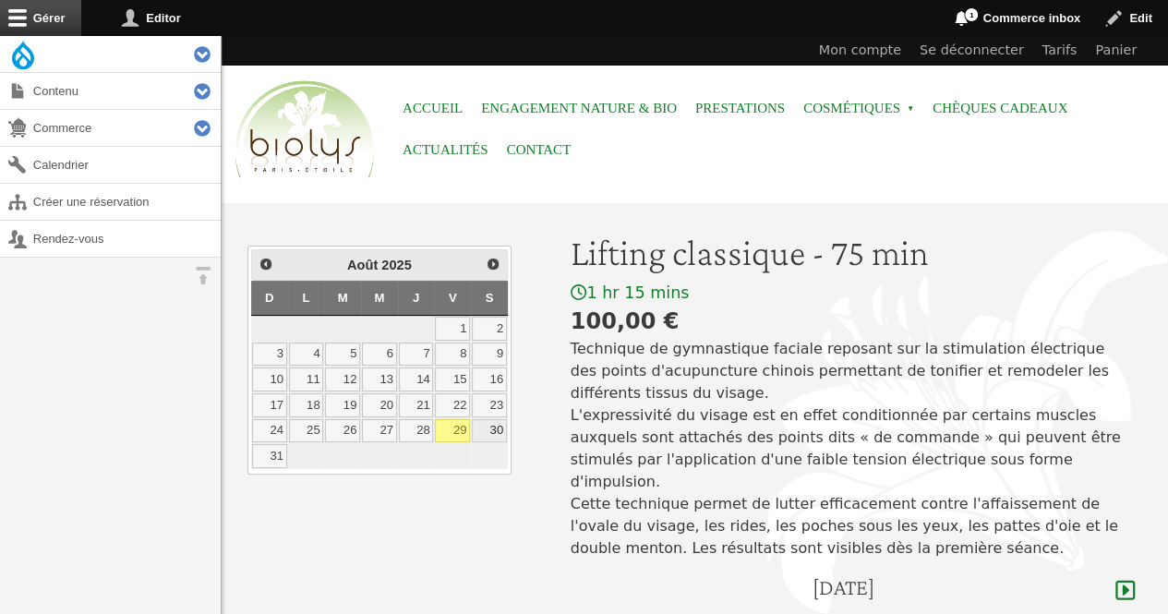
click at [499, 419] on link "30" at bounding box center [489, 431] width 35 height 24
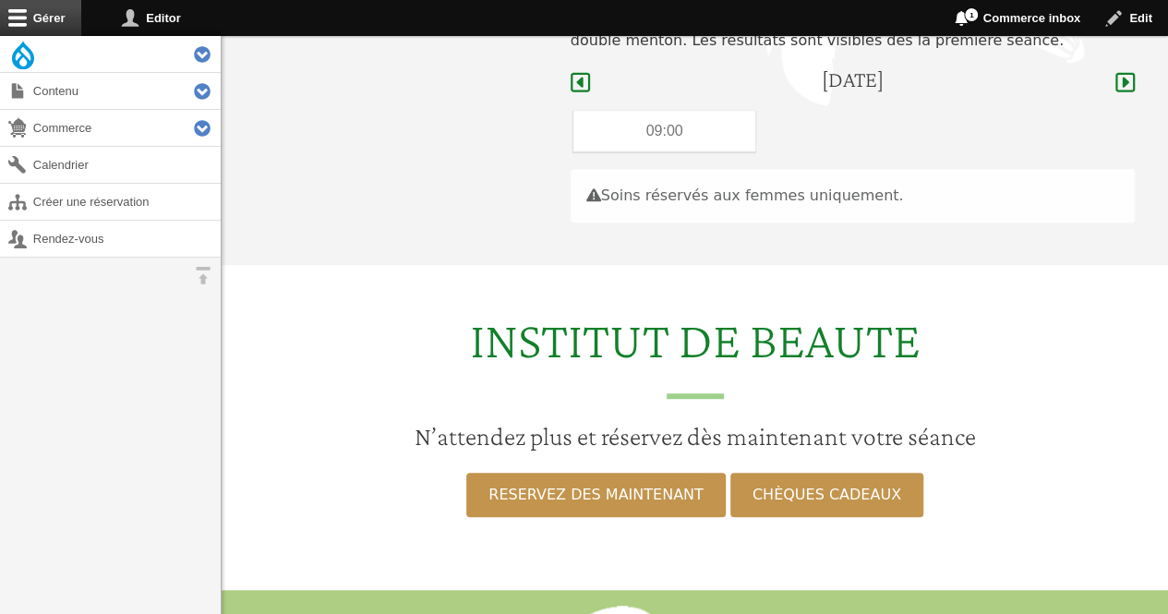
scroll to position [551, 0]
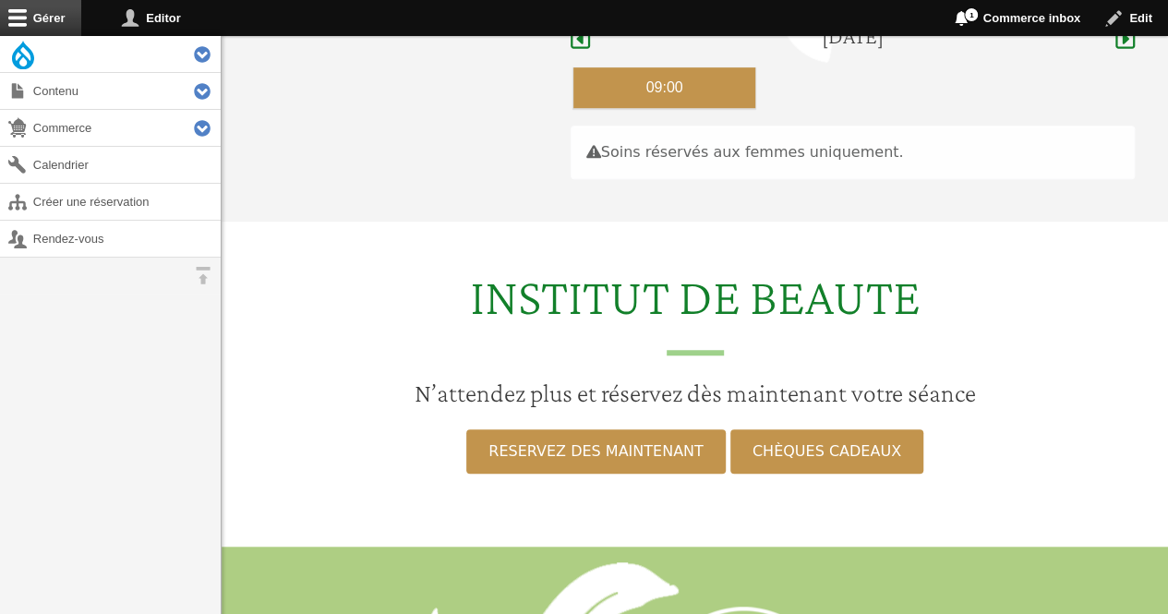
click at [672, 67] on div "09:00" at bounding box center [664, 87] width 183 height 41
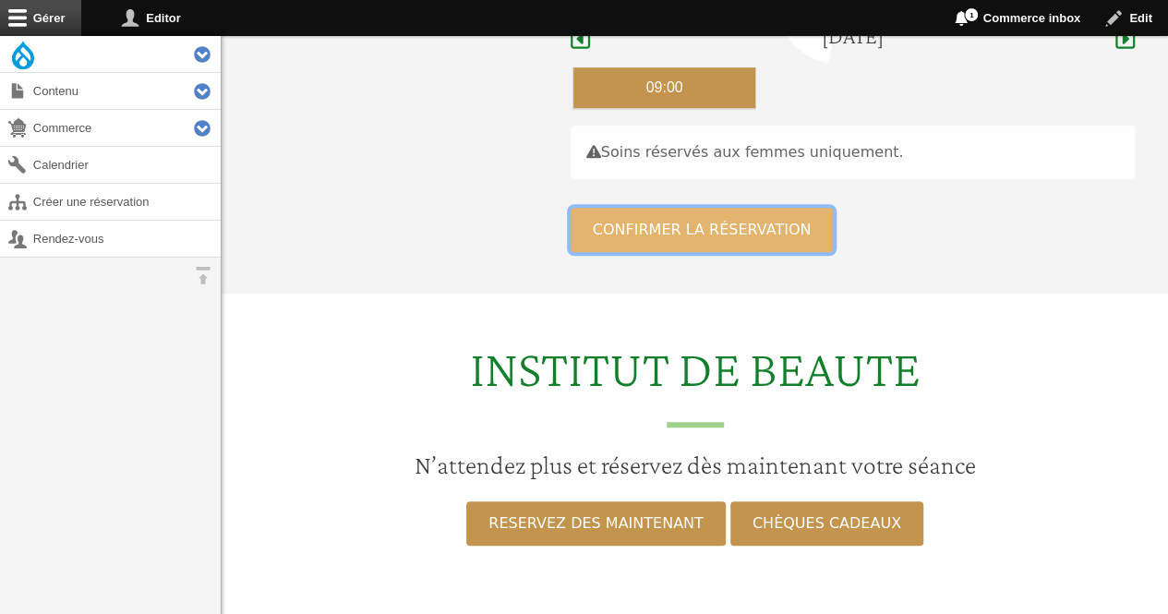
click at [643, 208] on button "Confirmer la réservation" at bounding box center [702, 230] width 263 height 44
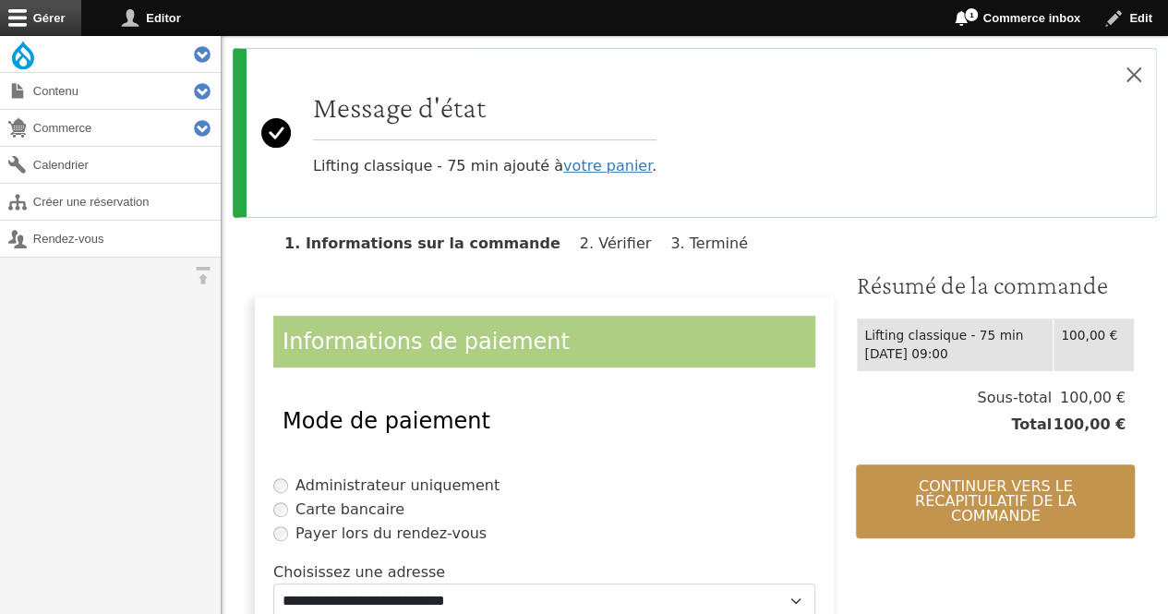
scroll to position [186, 0]
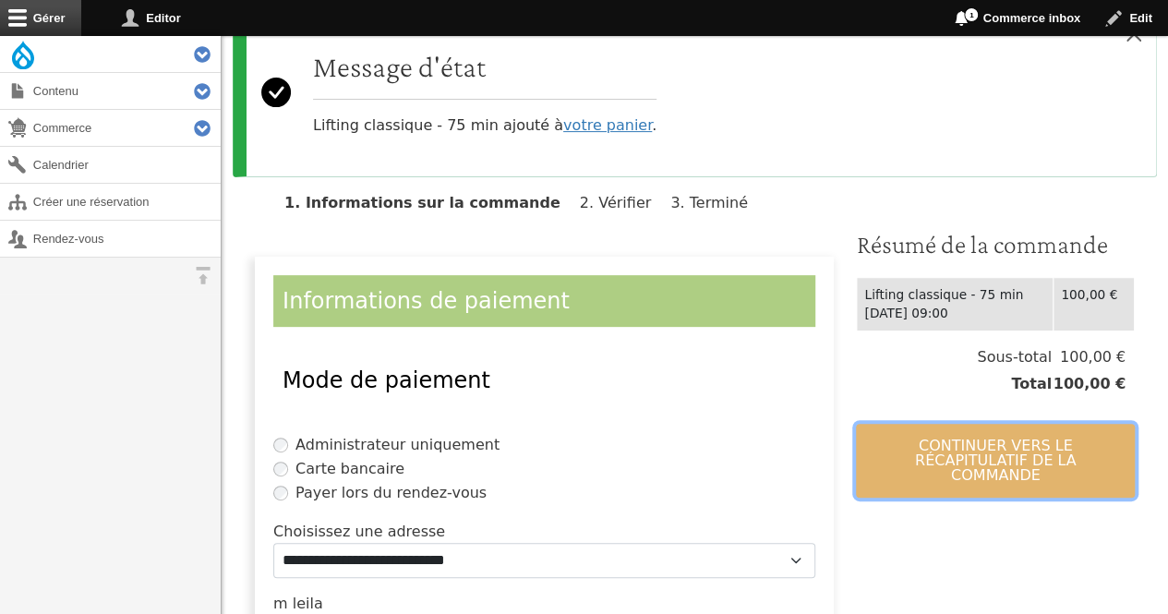
click at [953, 440] on button "Continuer vers le récapitulatif de la commande" at bounding box center [995, 461] width 279 height 74
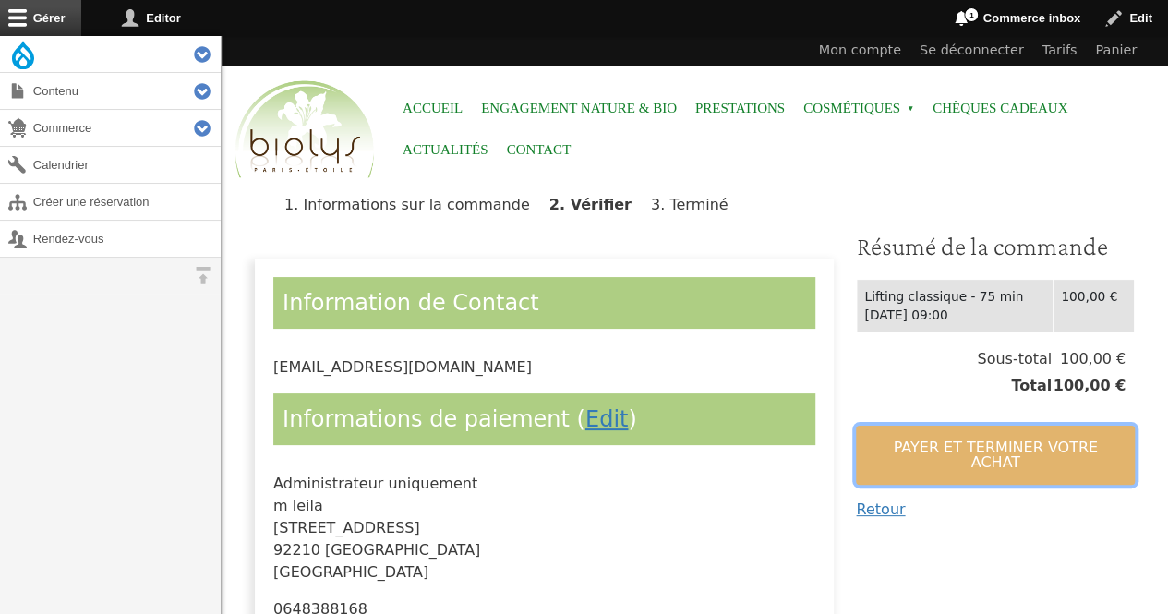
click at [953, 440] on button "Payer et terminer votre achat" at bounding box center [995, 455] width 279 height 59
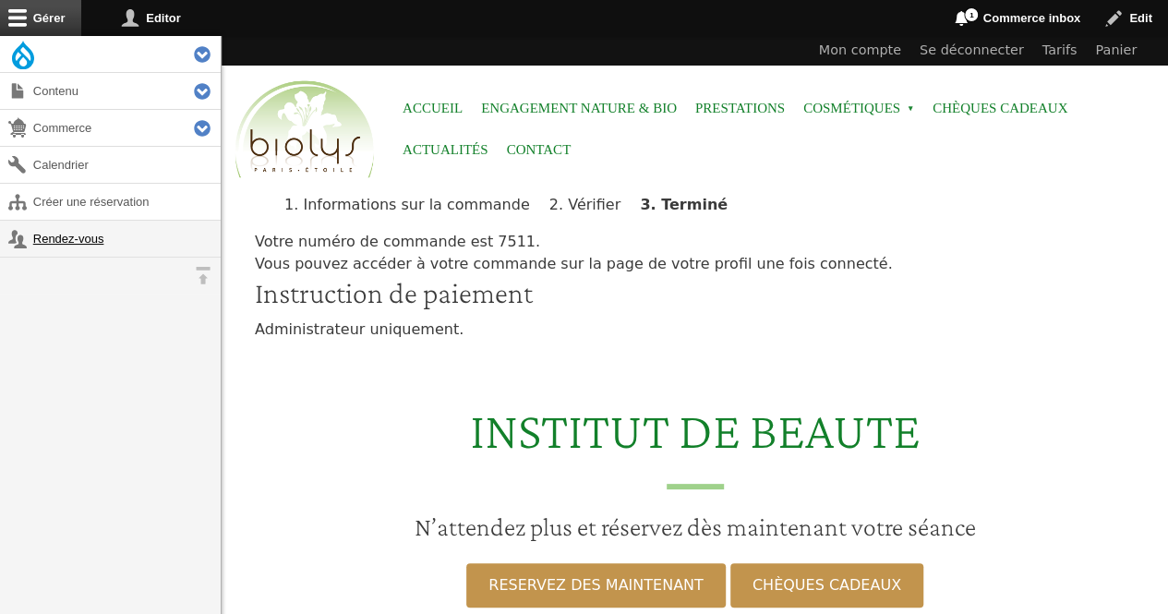
click at [93, 245] on link "Rendez-vous" at bounding box center [110, 239] width 221 height 36
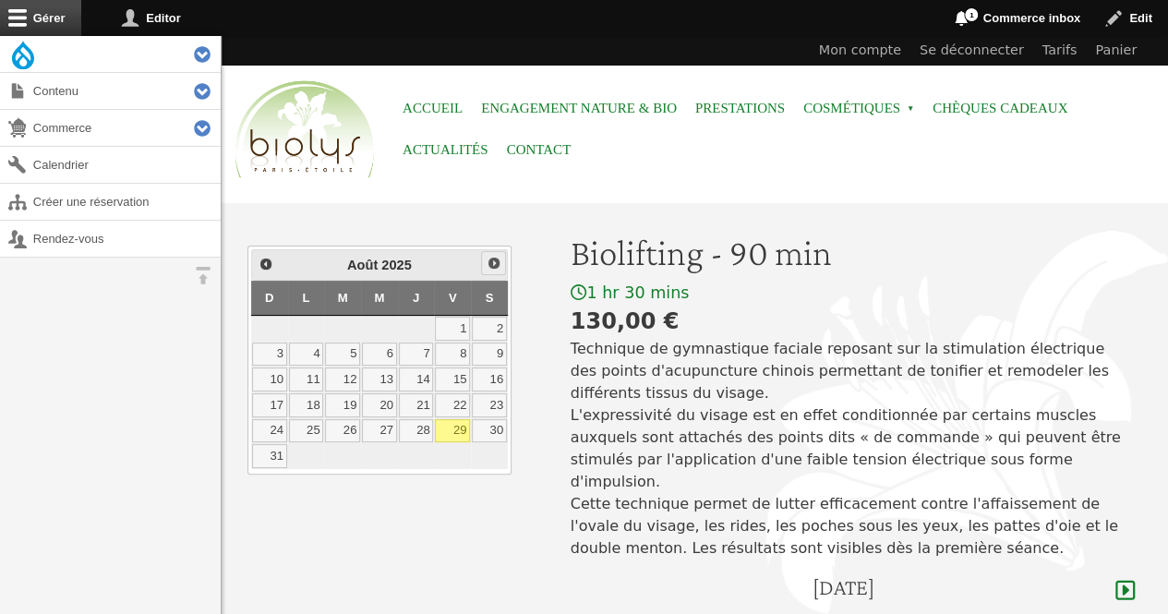
click at [495, 265] on span "Suivant" at bounding box center [494, 263] width 15 height 15
click at [348, 323] on link "2" at bounding box center [342, 329] width 35 height 24
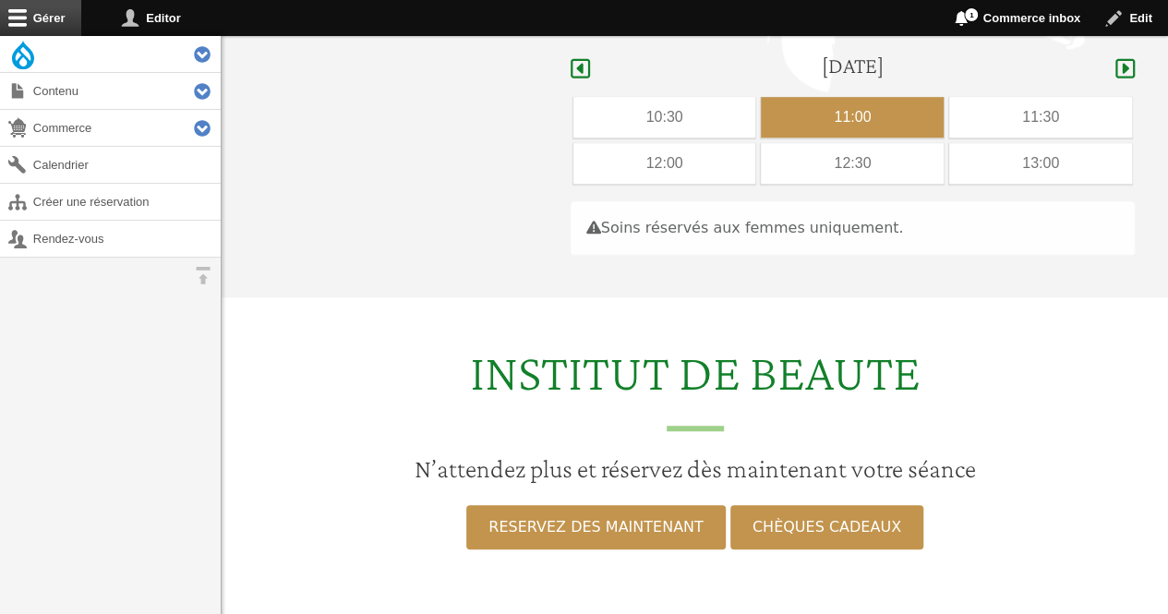
scroll to position [551, 0]
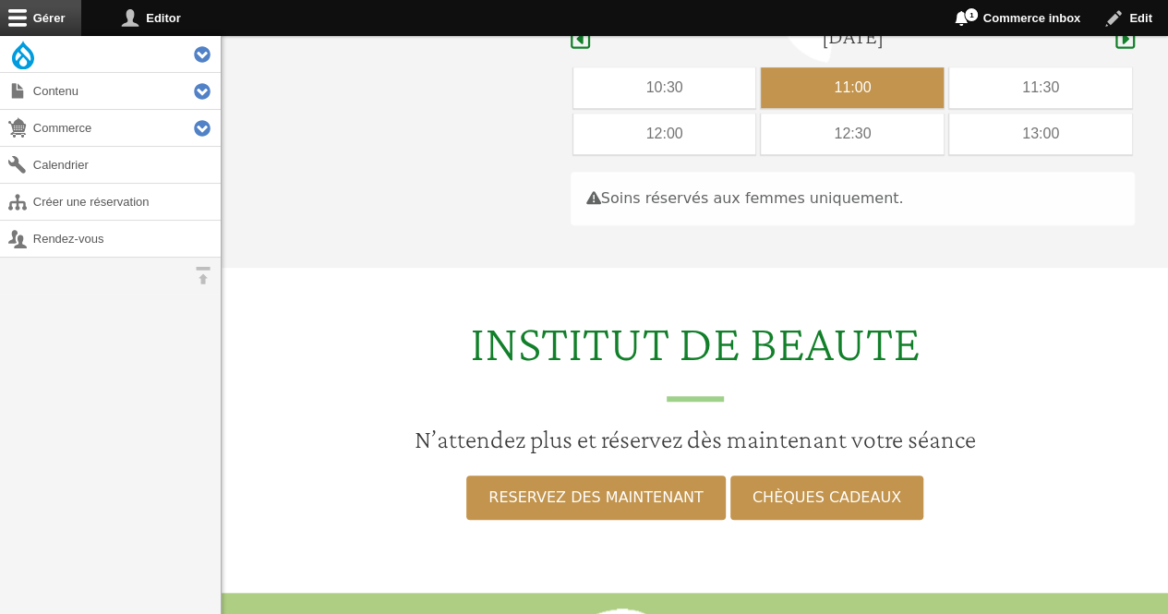
click at [840, 67] on div "11:00" at bounding box center [852, 87] width 183 height 41
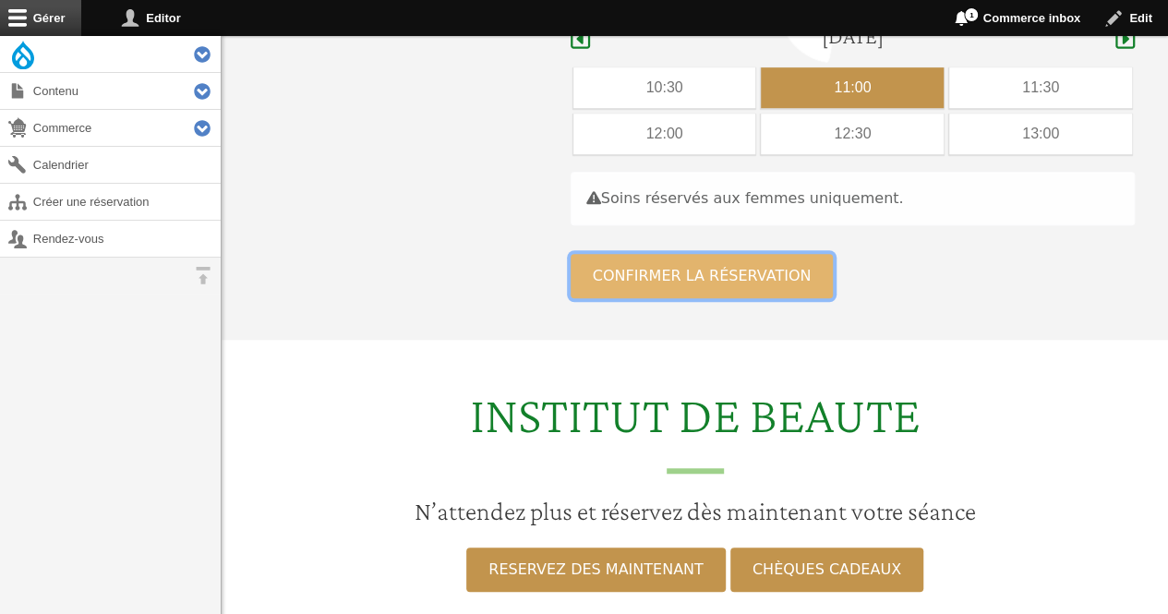
click at [733, 256] on button "Confirmer la réservation" at bounding box center [702, 276] width 263 height 44
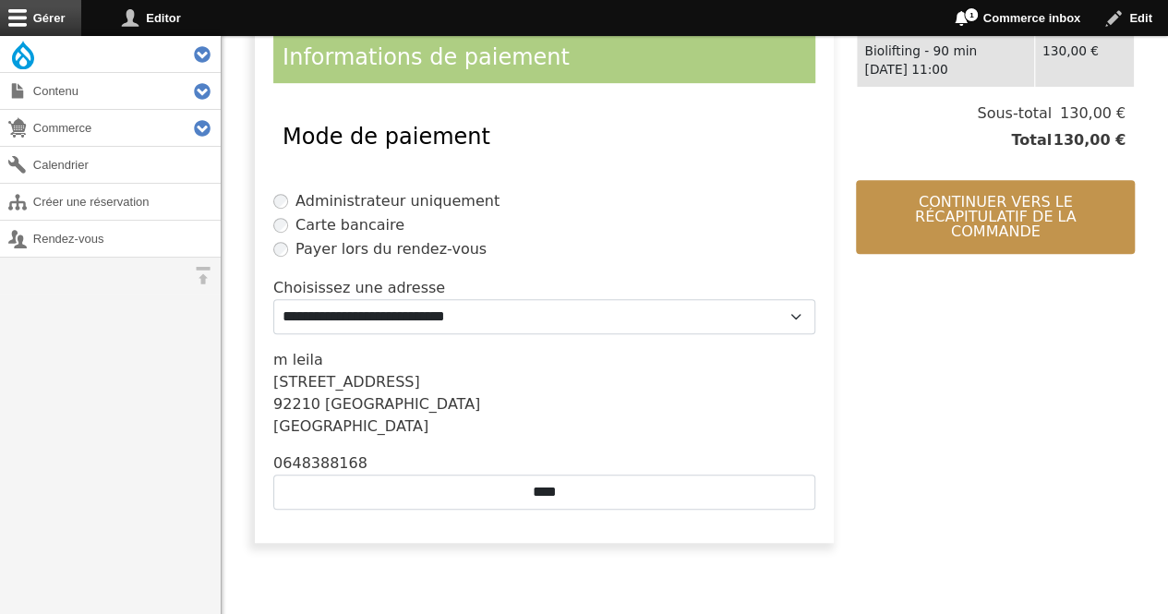
scroll to position [456, 0]
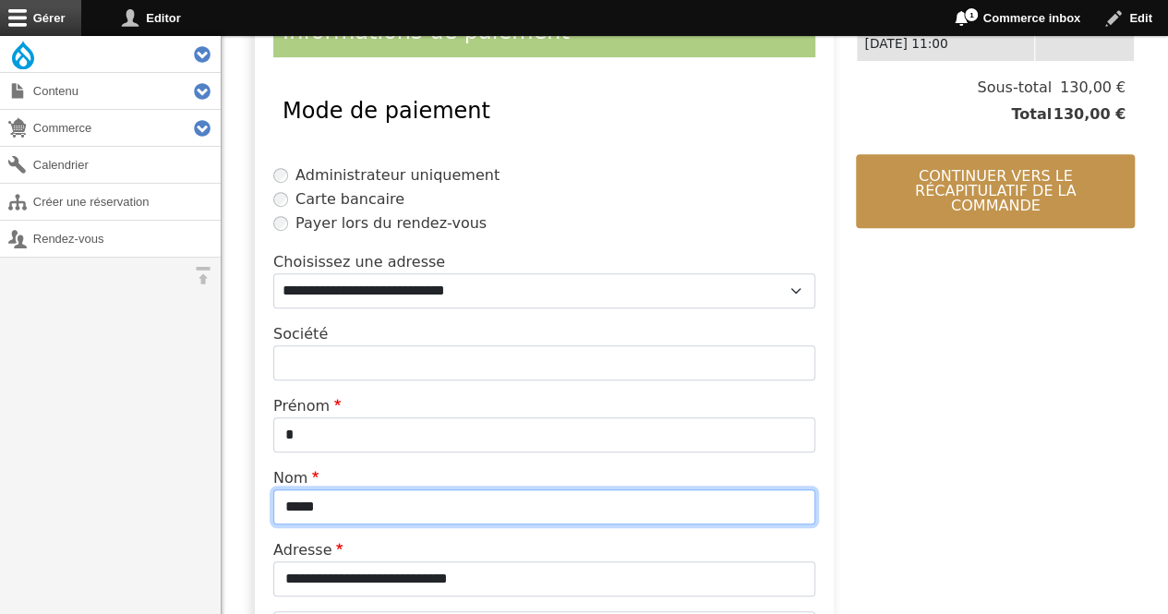
click at [424, 507] on input "*****" at bounding box center [544, 506] width 542 height 35
type input "*"
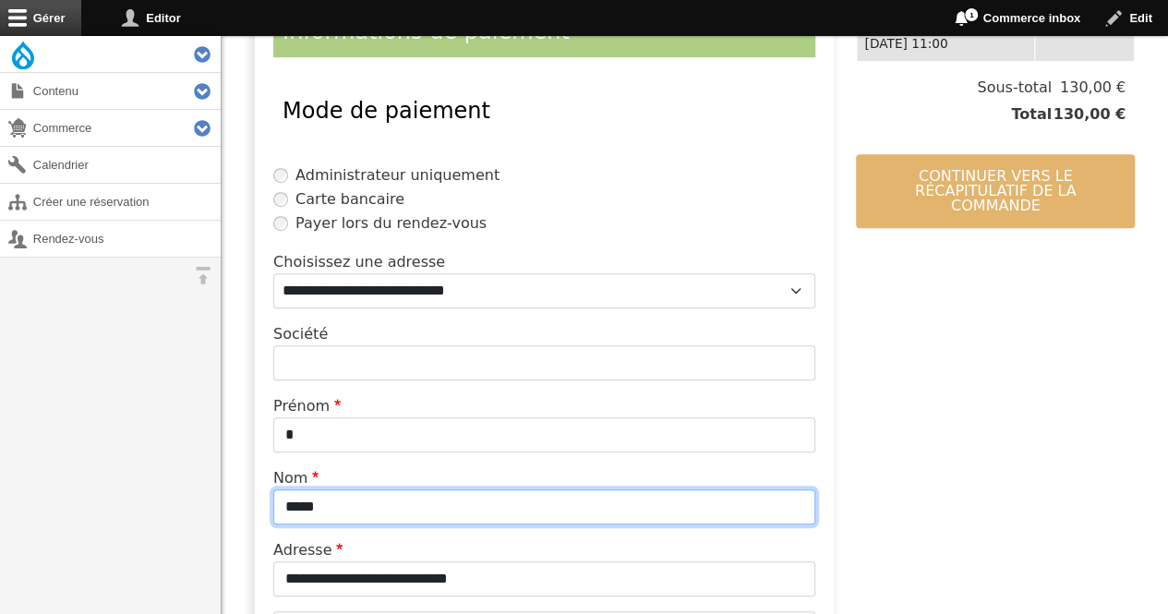
type input "*****"
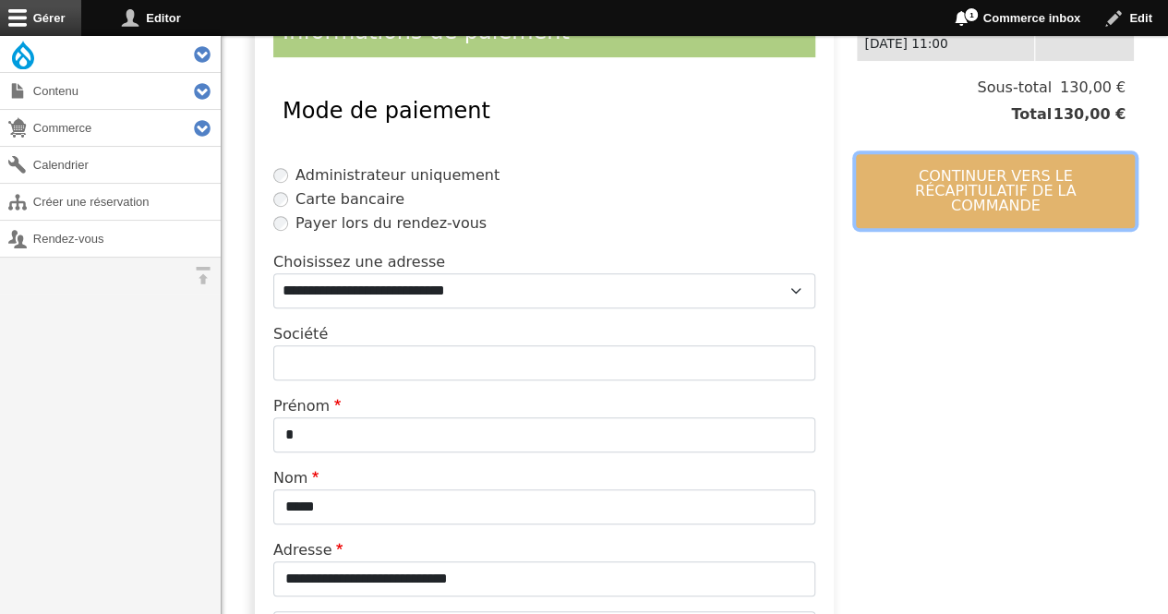
click at [962, 189] on button "Continuer vers le récapitulatif de la commande" at bounding box center [995, 191] width 279 height 74
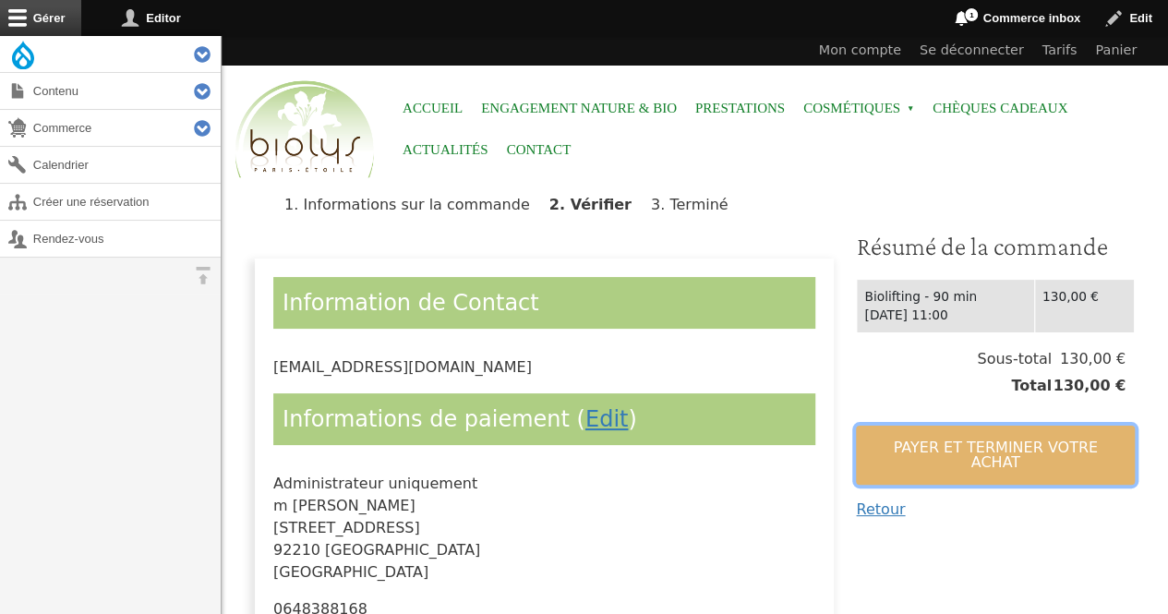
click at [903, 440] on button "Payer et terminer votre achat" at bounding box center [995, 455] width 279 height 59
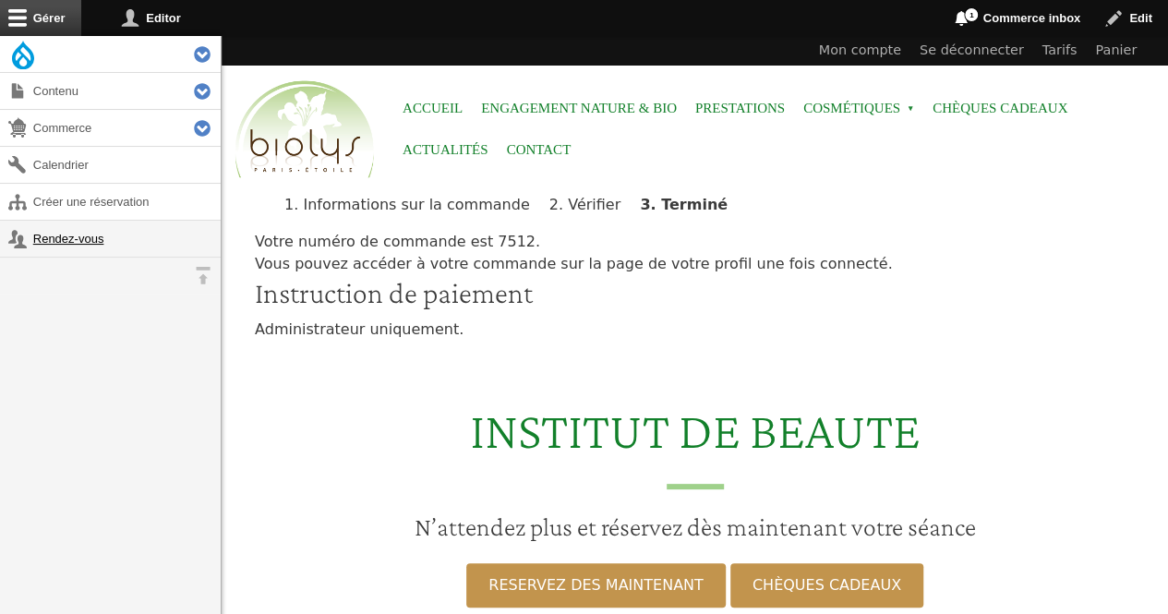
click at [84, 232] on link "Rendez-vous" at bounding box center [110, 239] width 221 height 36
